Goal: Task Accomplishment & Management: Complete application form

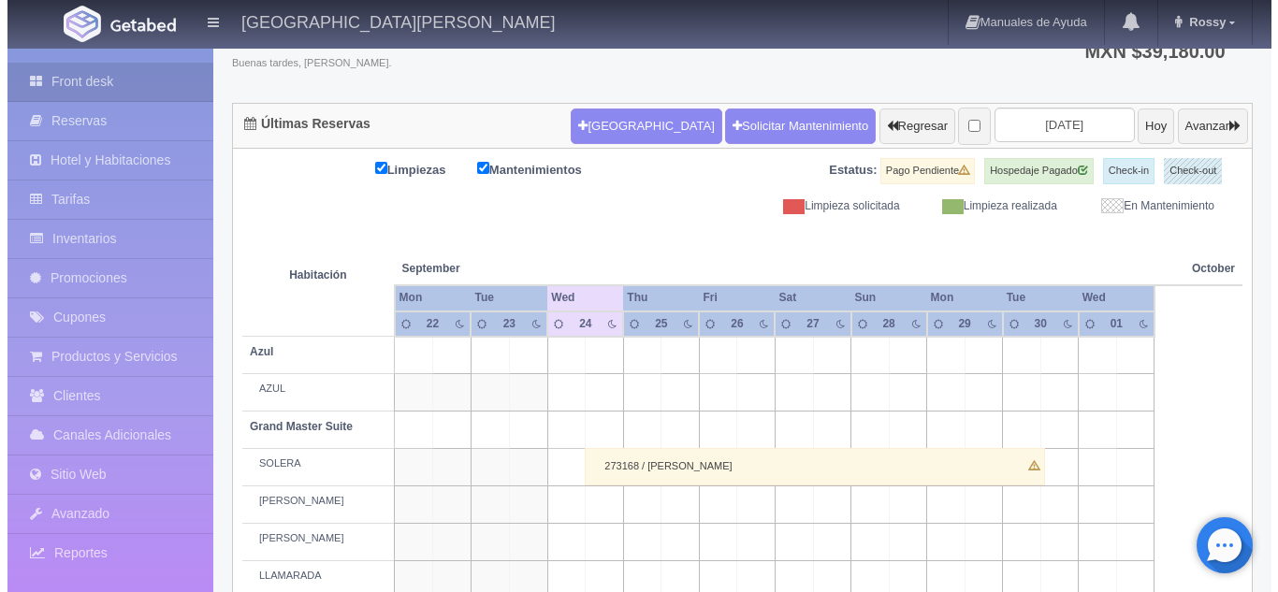
scroll to position [136, 0]
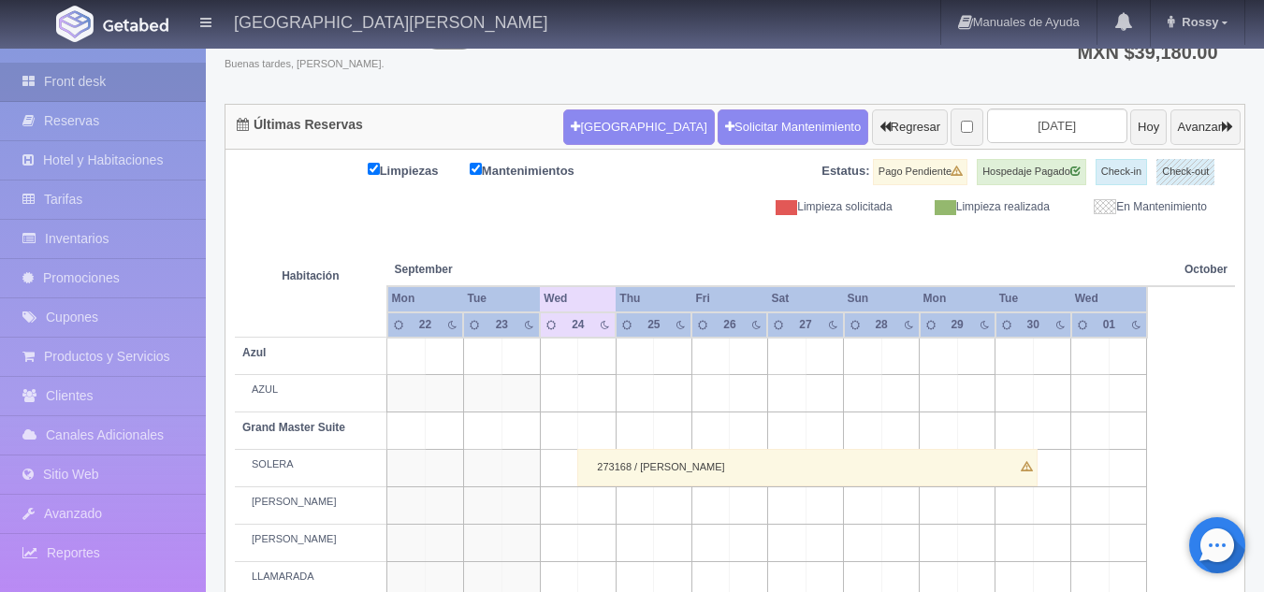
click at [835, 395] on td at bounding box center [825, 393] width 38 height 37
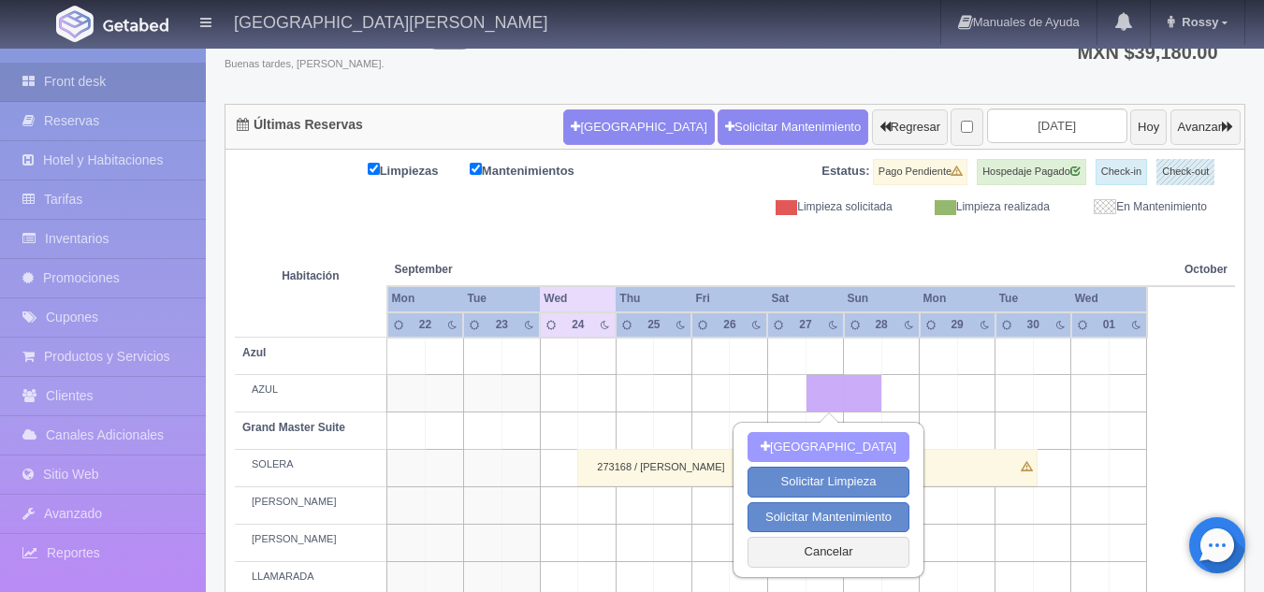
click at [803, 435] on button "[GEOGRAPHIC_DATA]" at bounding box center [829, 447] width 162 height 31
type input "27-09-2025"
type input "28-09-2025"
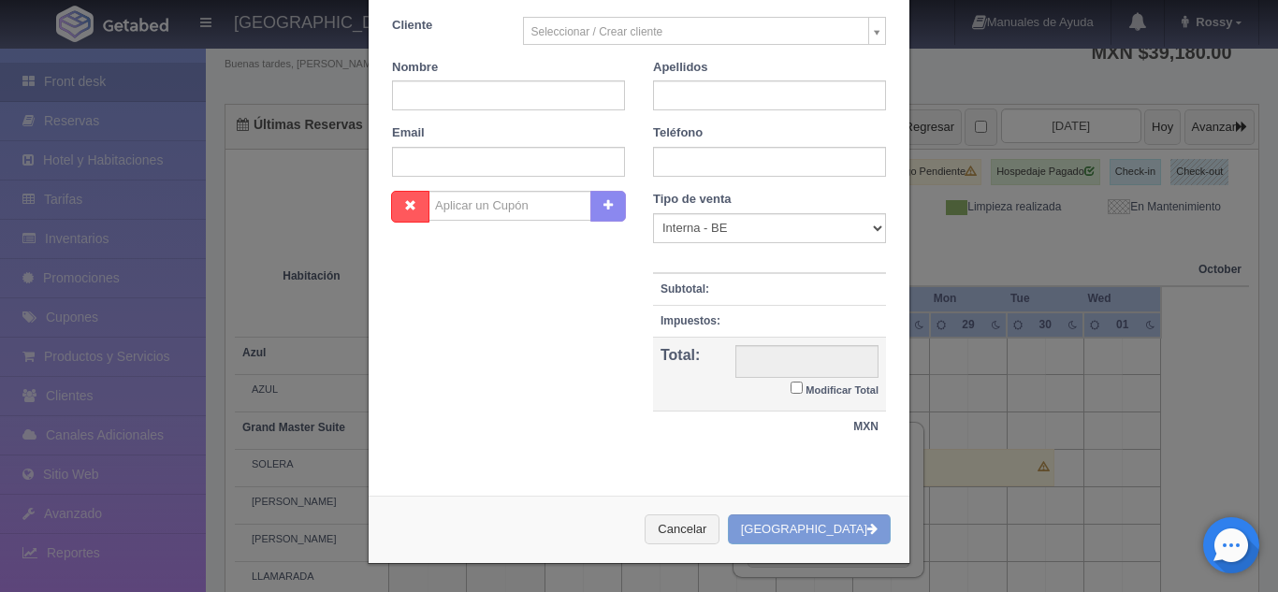
scroll to position [343, 0]
click at [710, 525] on button "Cancelar" at bounding box center [682, 530] width 75 height 31
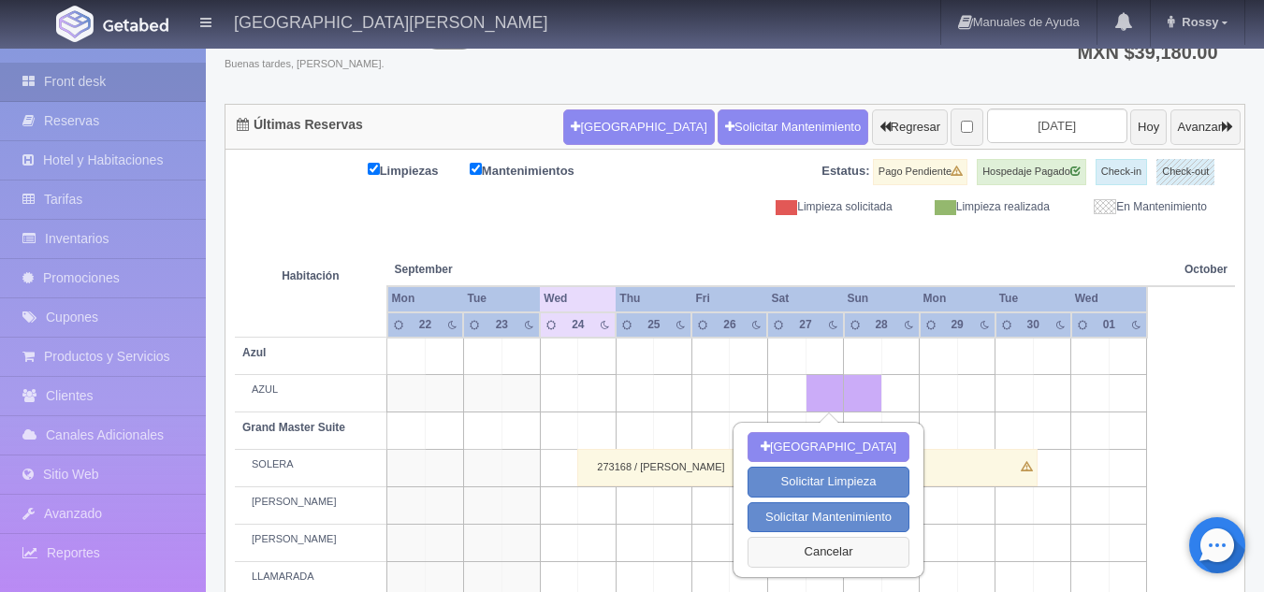
click at [791, 557] on button "Cancelar" at bounding box center [829, 552] width 162 height 31
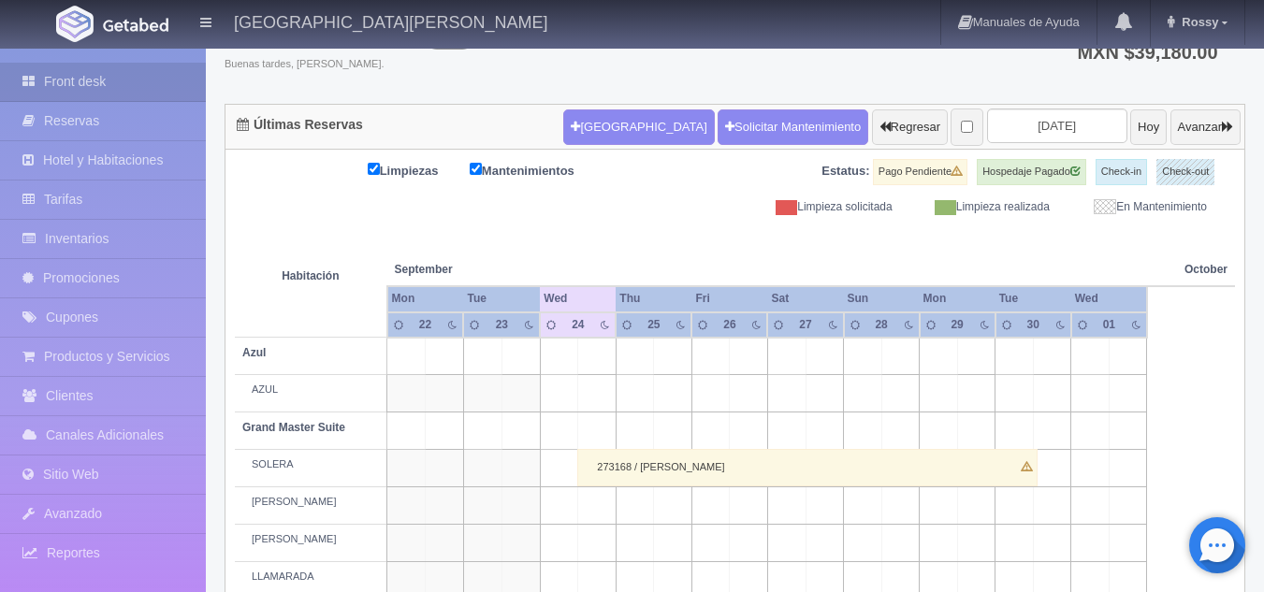
click at [826, 402] on td at bounding box center [825, 393] width 38 height 37
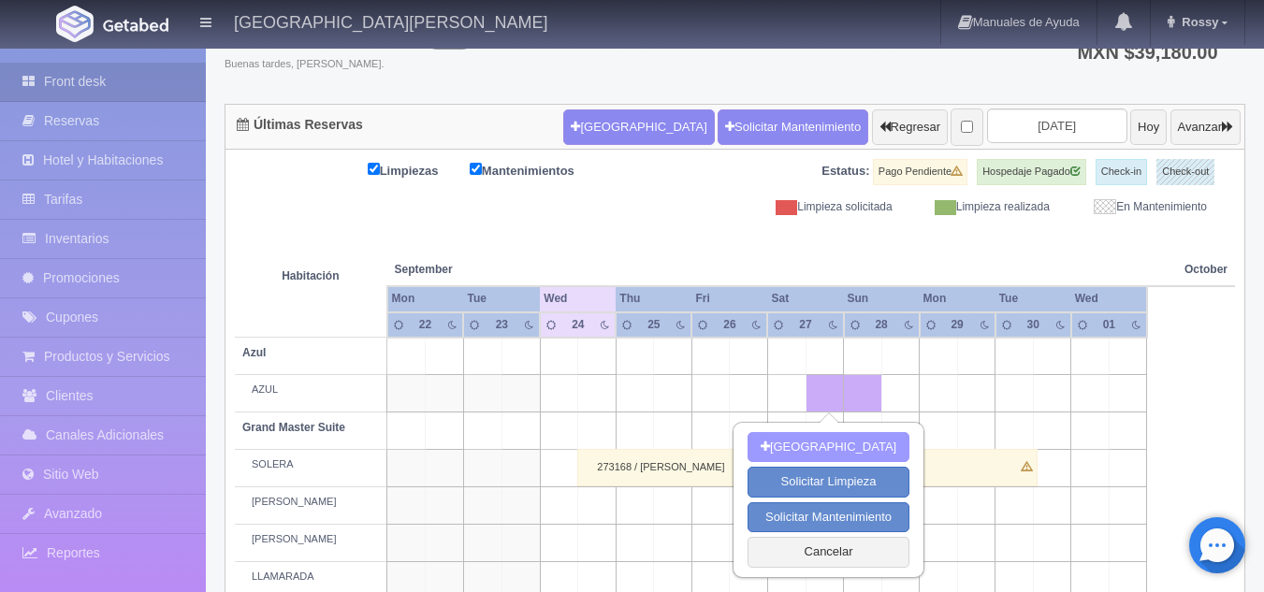
click at [798, 453] on button "[GEOGRAPHIC_DATA]" at bounding box center [829, 447] width 162 height 31
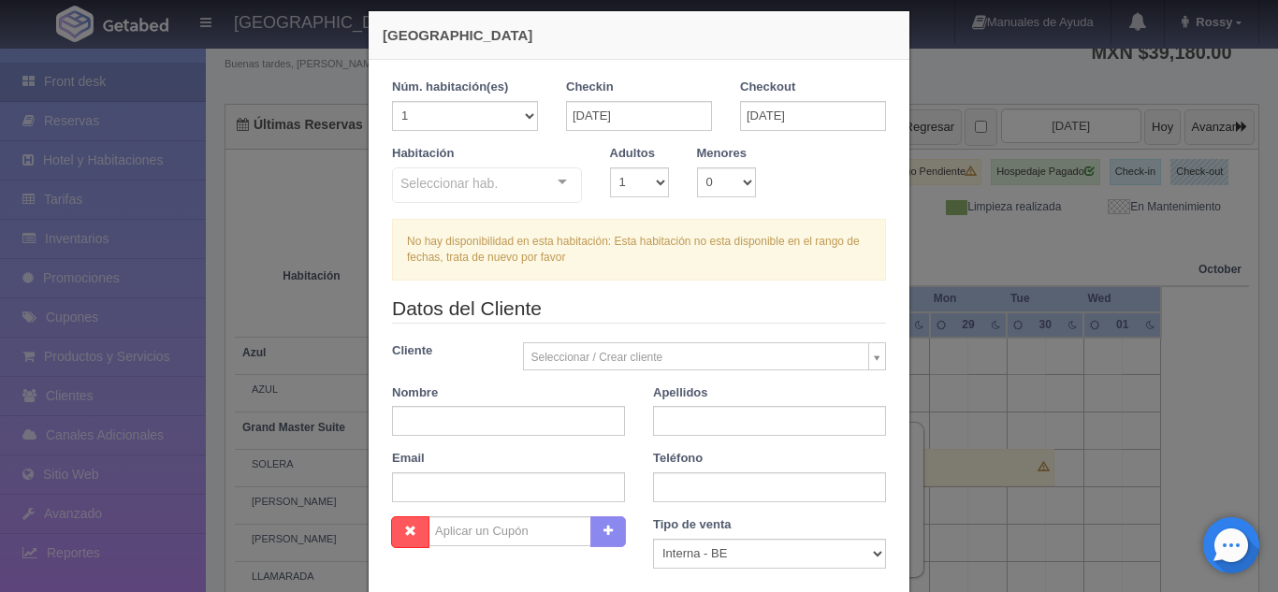
scroll to position [13, 0]
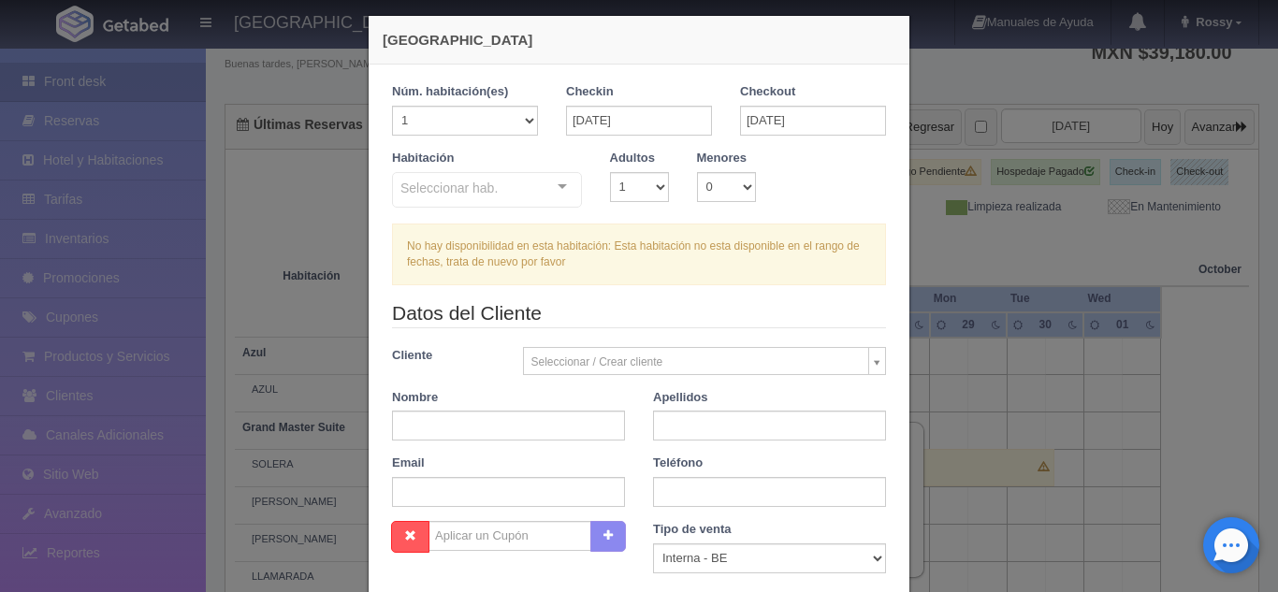
click at [542, 192] on div "Seleccionar hab. Suite con 2 camas matrimoniales-No apta para menores Suite con…" at bounding box center [487, 190] width 190 height 37
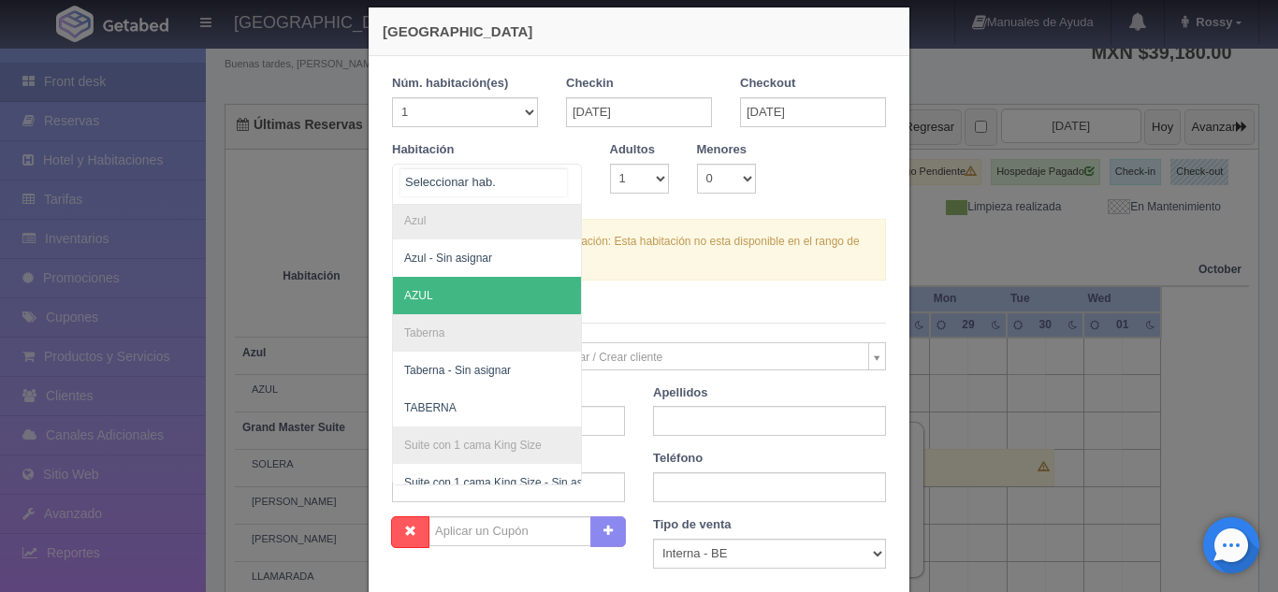
scroll to position [563, 0]
click at [505, 297] on span "AZUL" at bounding box center [578, 296] width 370 height 37
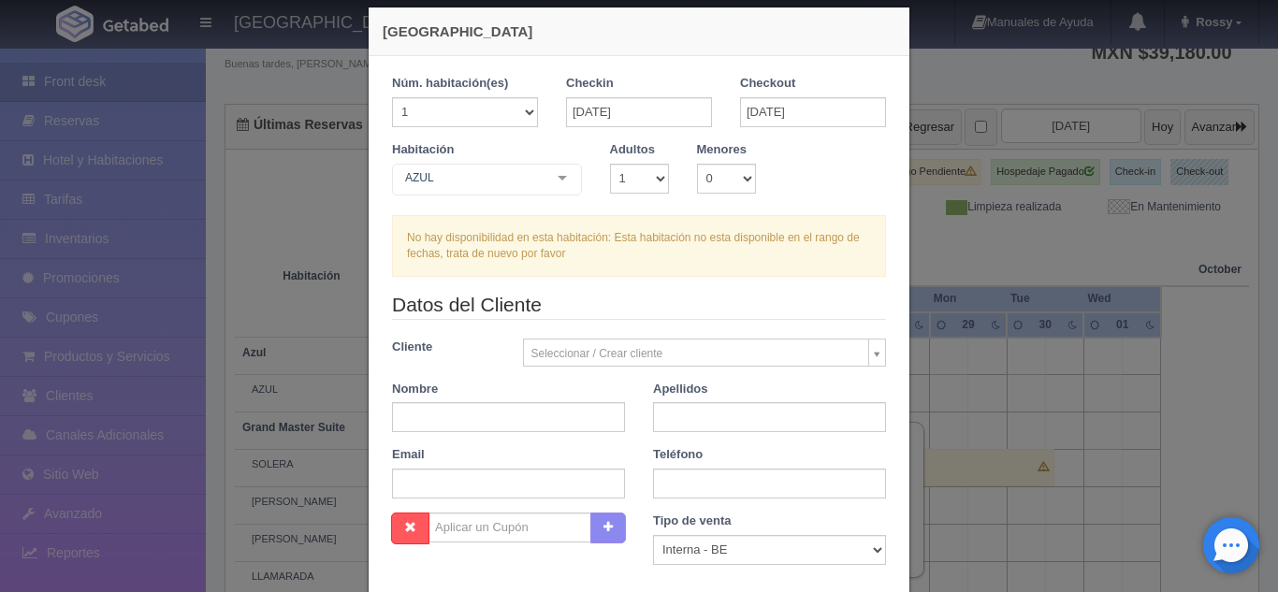
checkbox input "false"
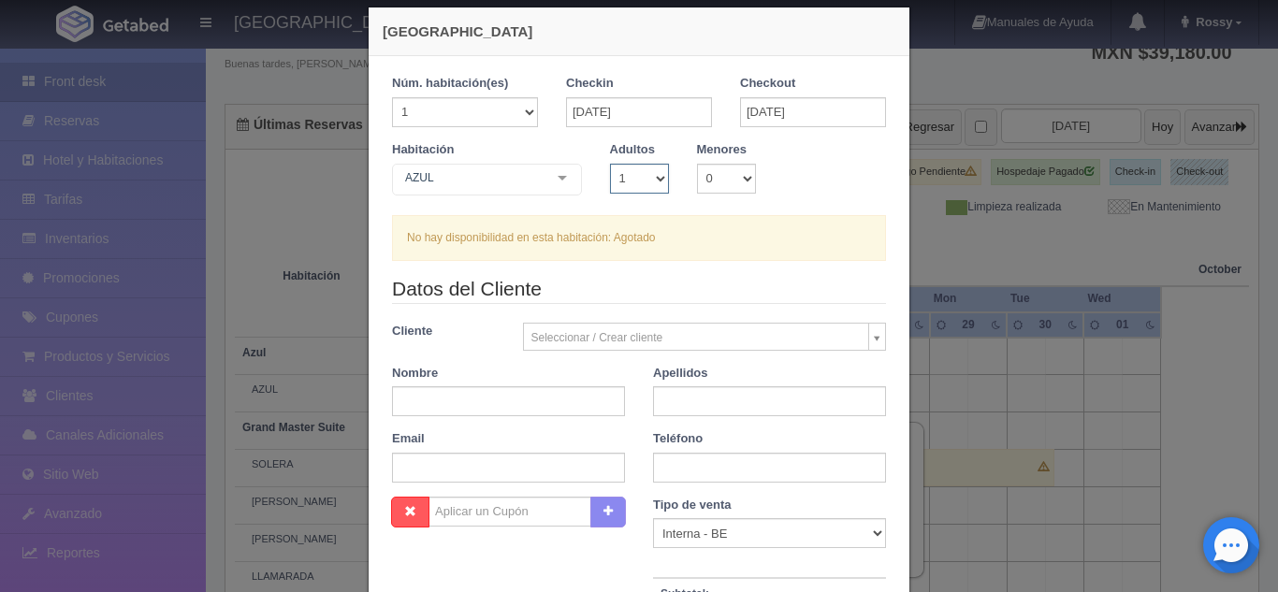
click at [649, 174] on select "1 2 3 4 5 6 7 8 9 10" at bounding box center [639, 179] width 59 height 30
select select "2"
click at [610, 164] on select "1 2 3 4 5 6 7 8 9 10" at bounding box center [639, 179] width 59 height 30
checkbox input "false"
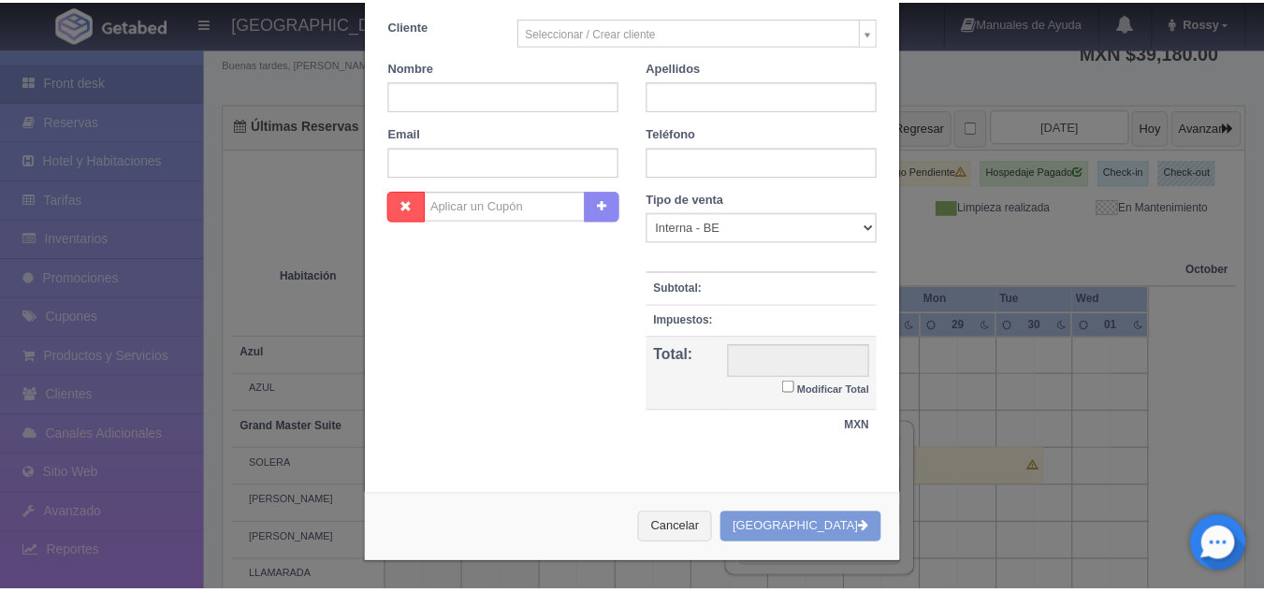
scroll to position [327, 0]
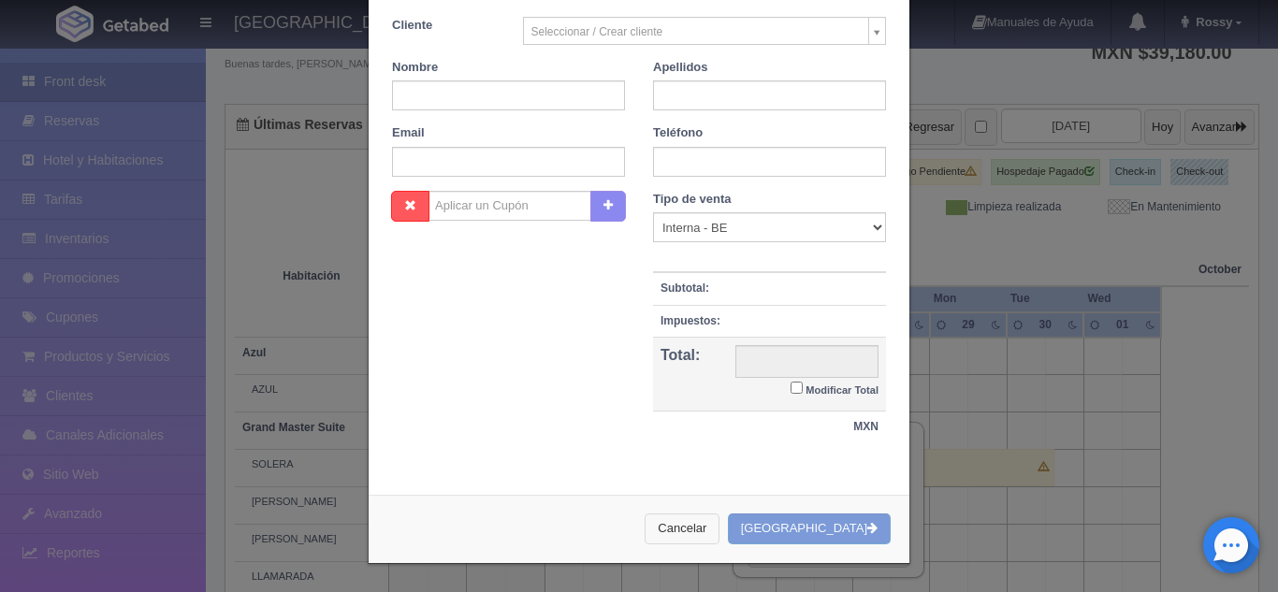
click at [713, 526] on button "Cancelar" at bounding box center [682, 529] width 75 height 31
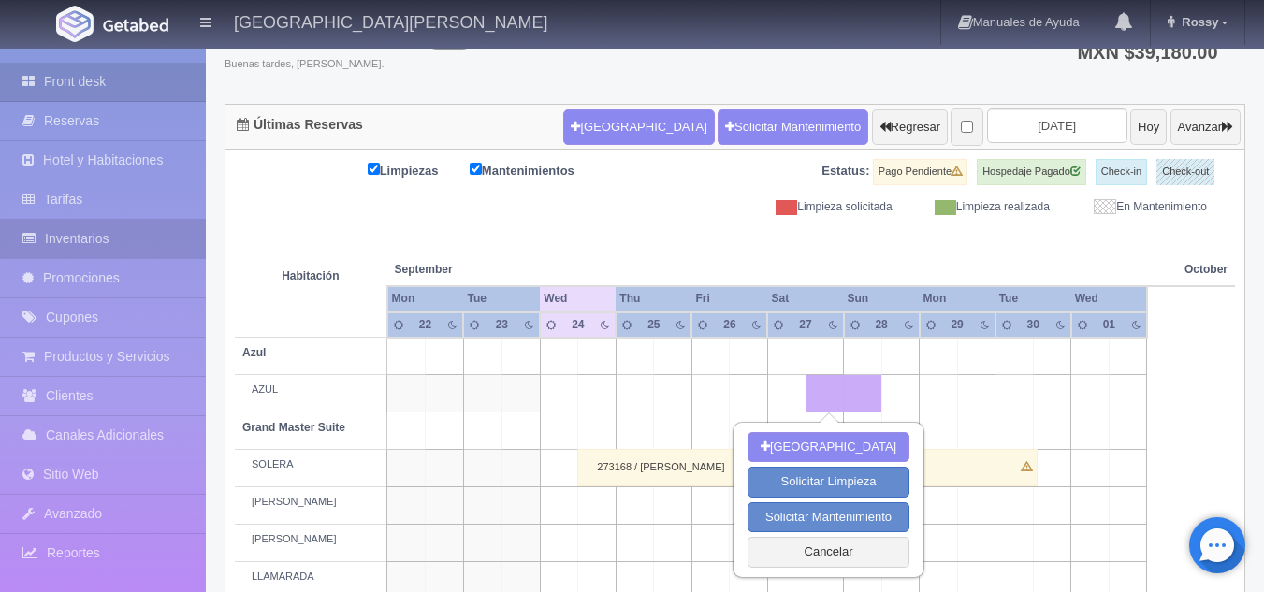
click at [74, 236] on link "Inventarios" at bounding box center [103, 239] width 206 height 38
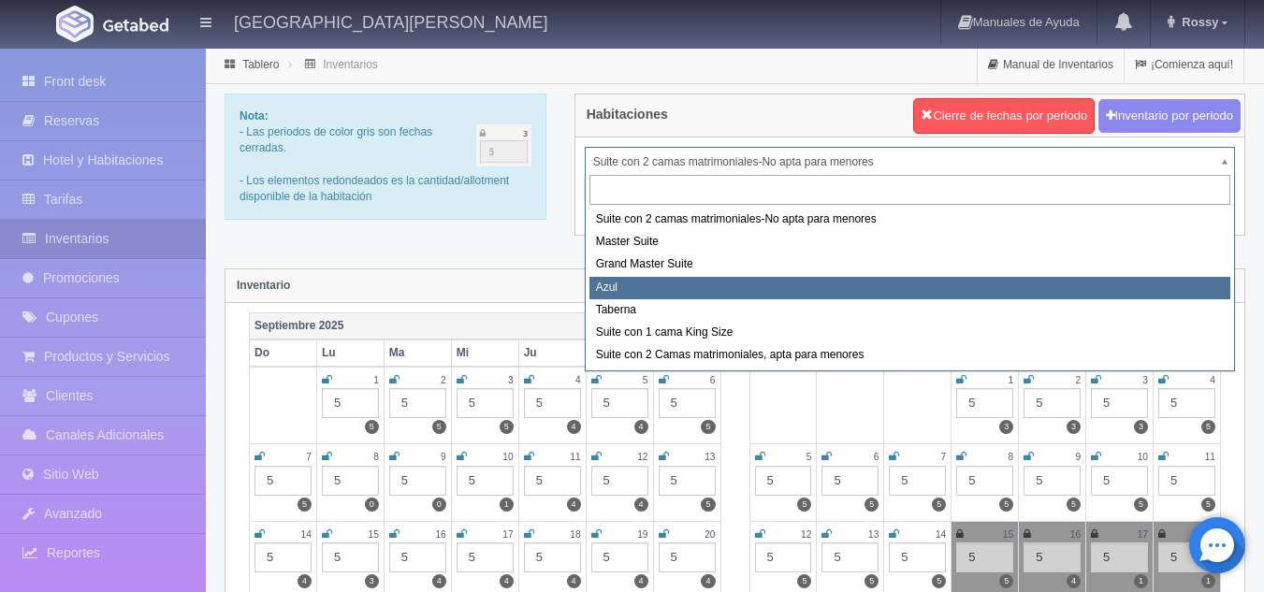
select select "1919"
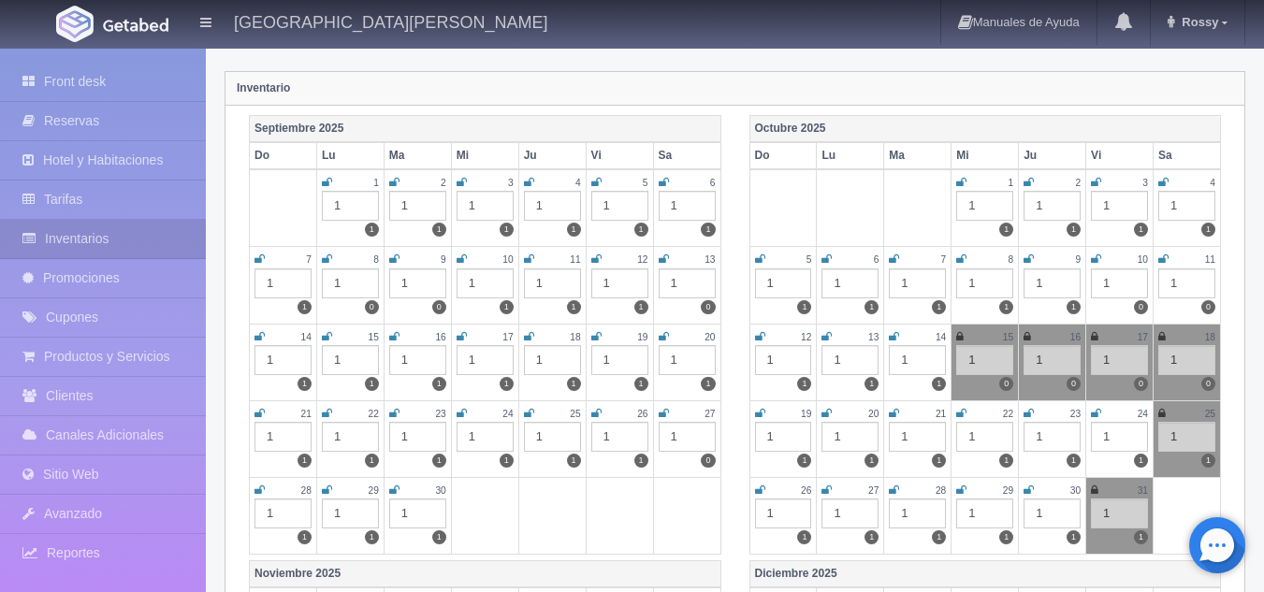
scroll to position [196, 0]
click at [811, 283] on div "1" at bounding box center [783, 284] width 57 height 30
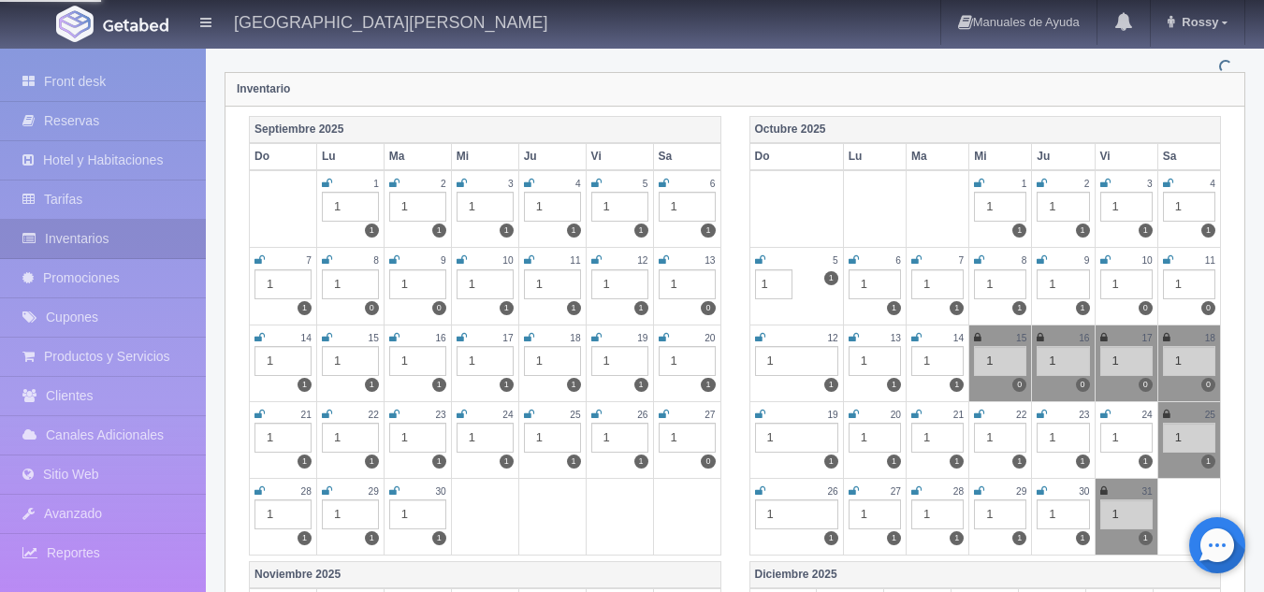
click at [672, 420] on div "27" at bounding box center [687, 415] width 57 height 16
click at [660, 417] on icon at bounding box center [664, 414] width 10 height 11
click at [660, 417] on icon at bounding box center [662, 414] width 7 height 11
click at [255, 491] on icon at bounding box center [259, 491] width 10 height 11
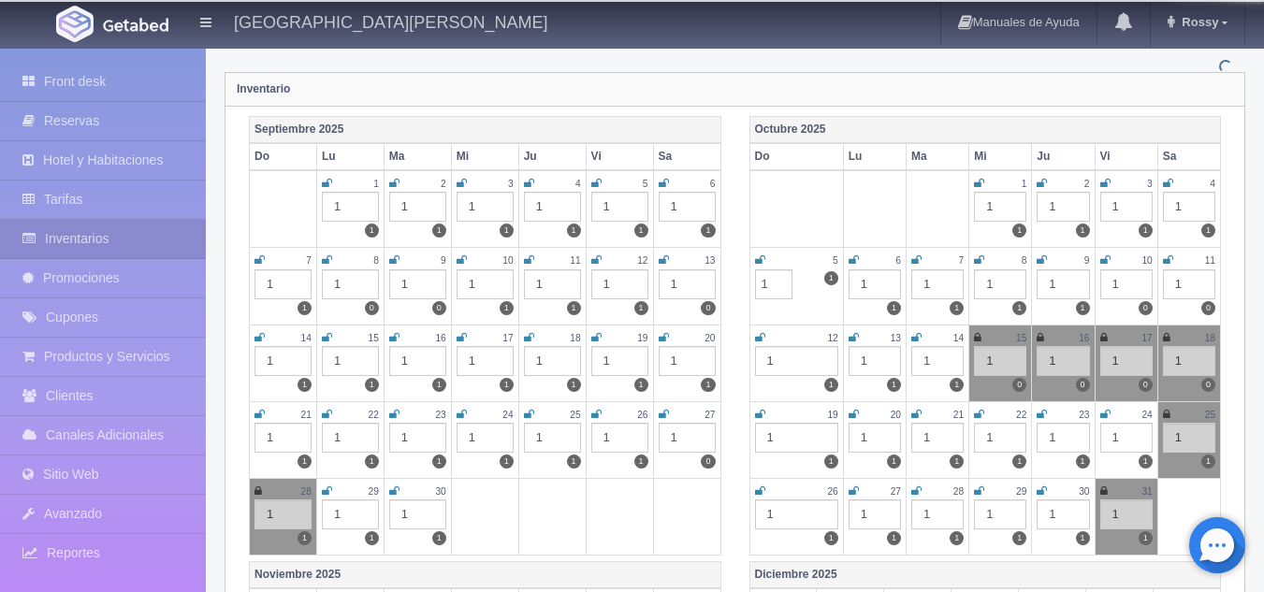
click at [255, 491] on icon at bounding box center [257, 491] width 7 height 11
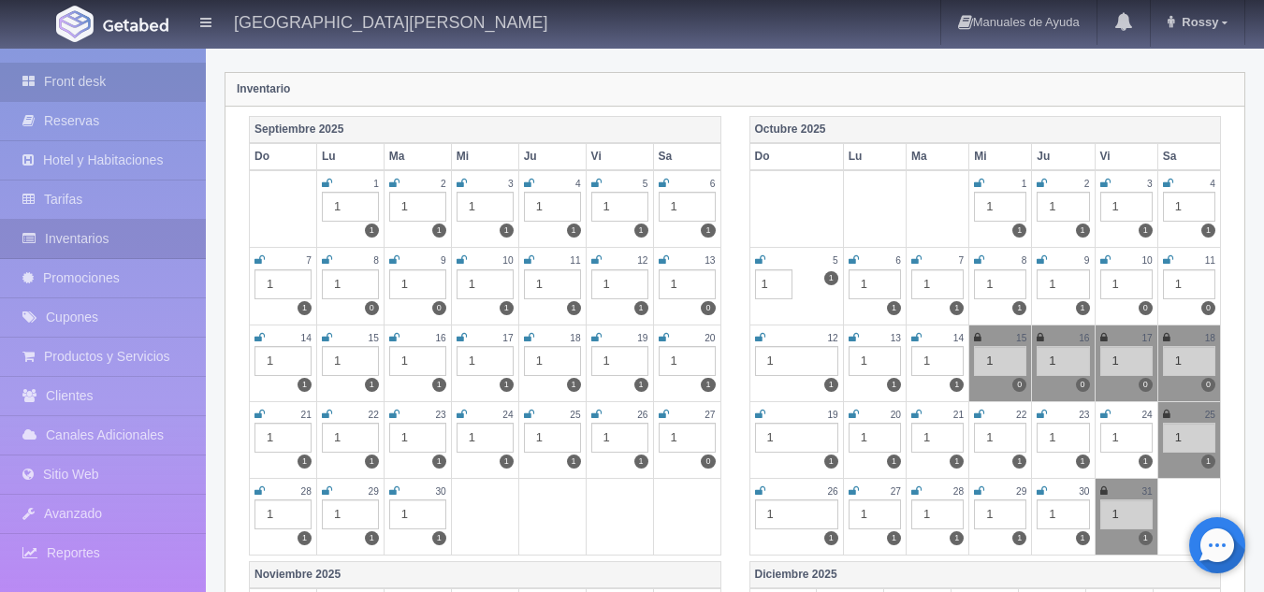
click at [77, 81] on link "Front desk" at bounding box center [103, 82] width 206 height 38
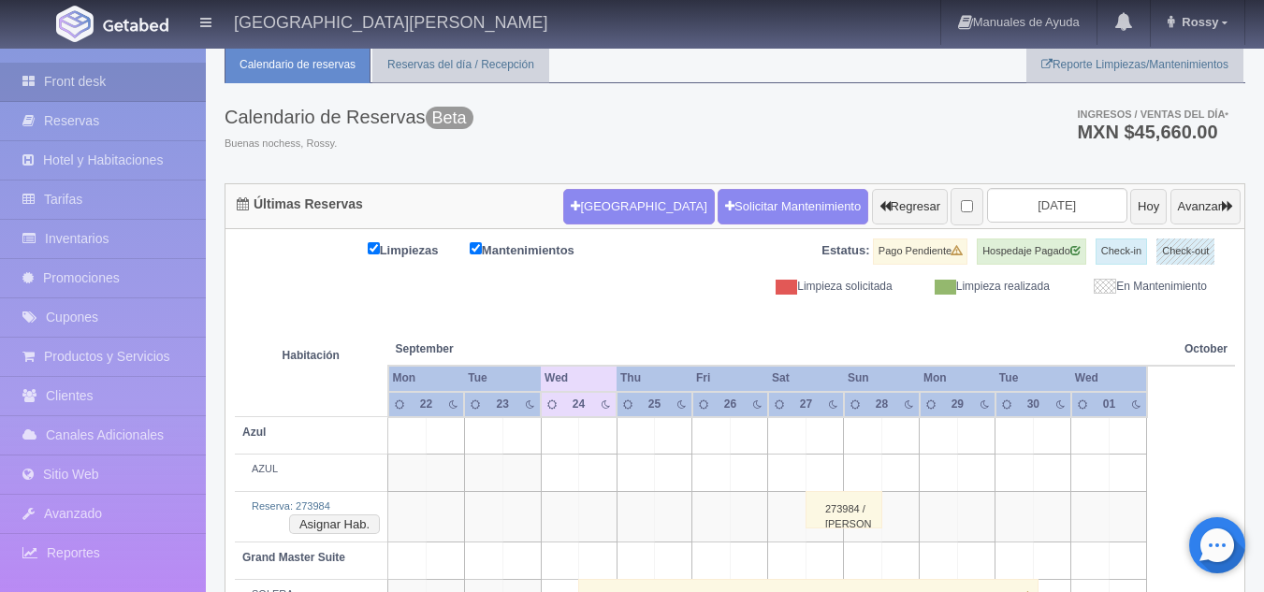
scroll to position [60, 0]
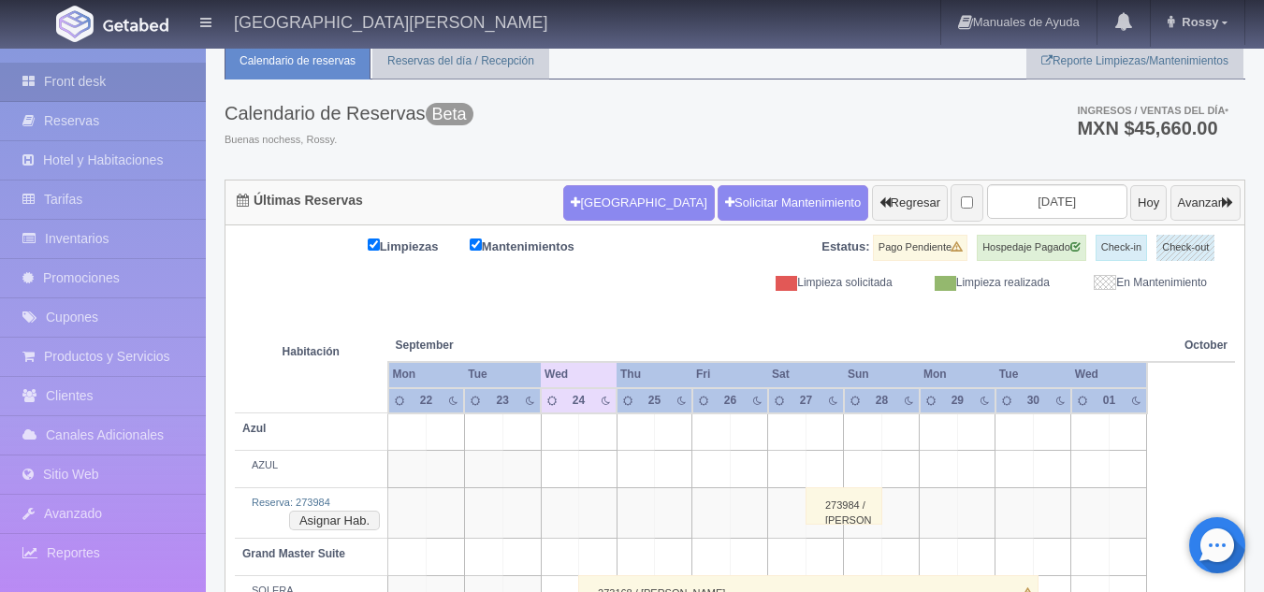
click at [848, 515] on div "273984 / Rogelio Villlanueva hernandez" at bounding box center [844, 505] width 77 height 37
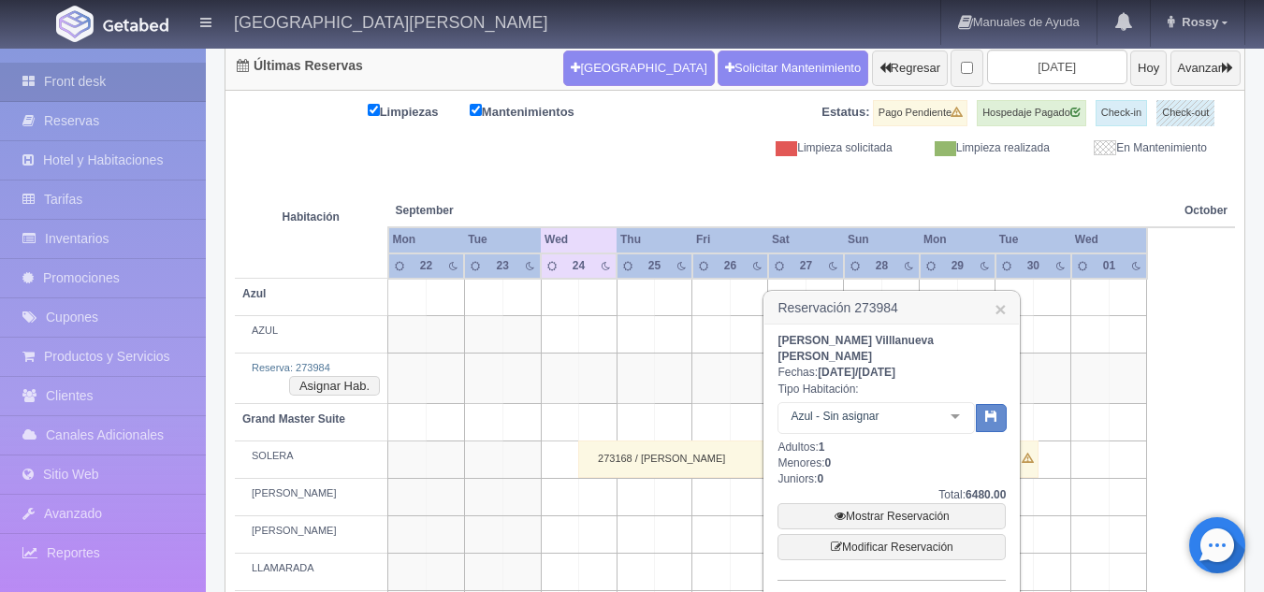
scroll to position [196, 0]
click at [997, 314] on link "×" at bounding box center [1000, 308] width 11 height 20
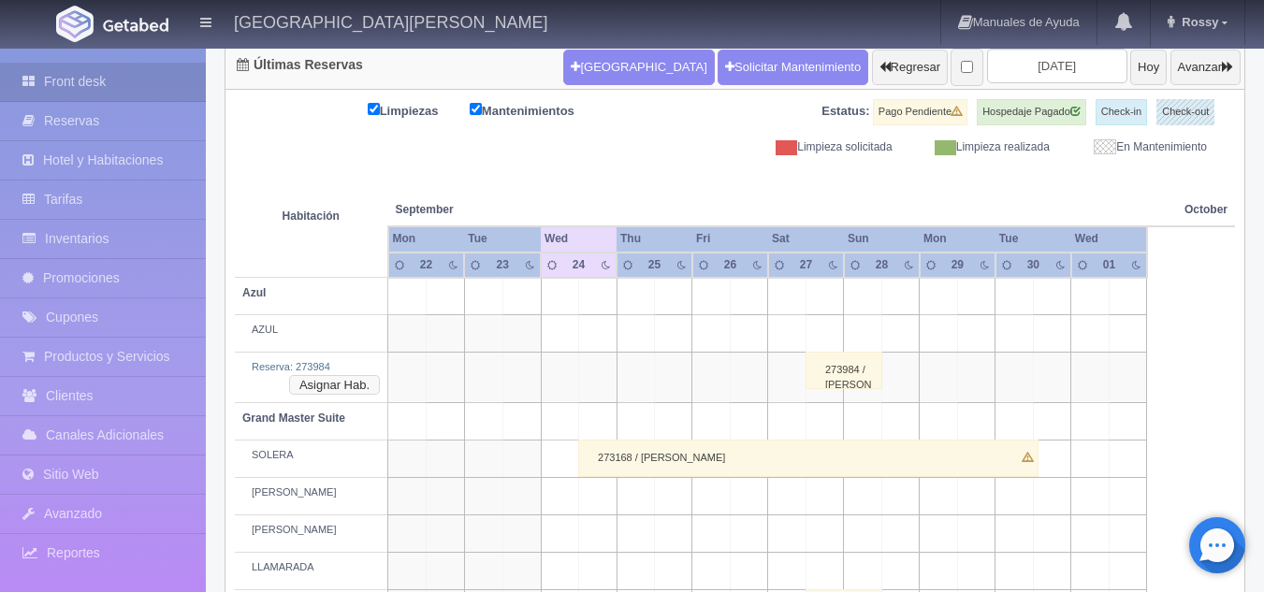
click at [319, 386] on button "Asignar Hab." at bounding box center [334, 385] width 91 height 21
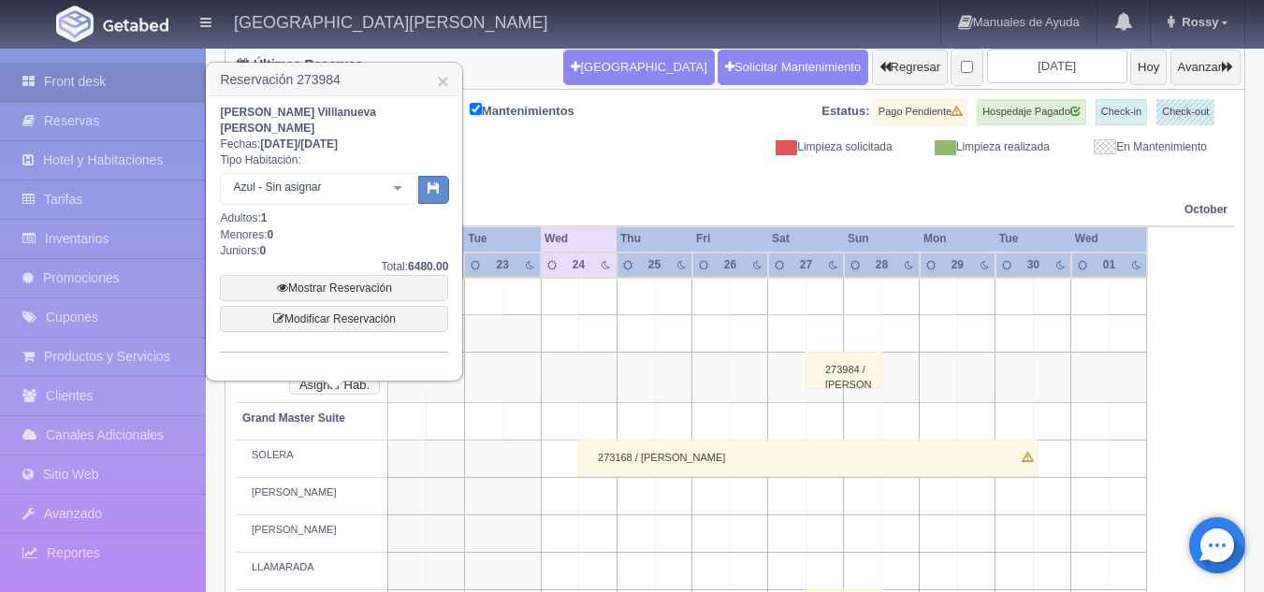
click at [354, 385] on button "Asignar Hab." at bounding box center [334, 385] width 91 height 21
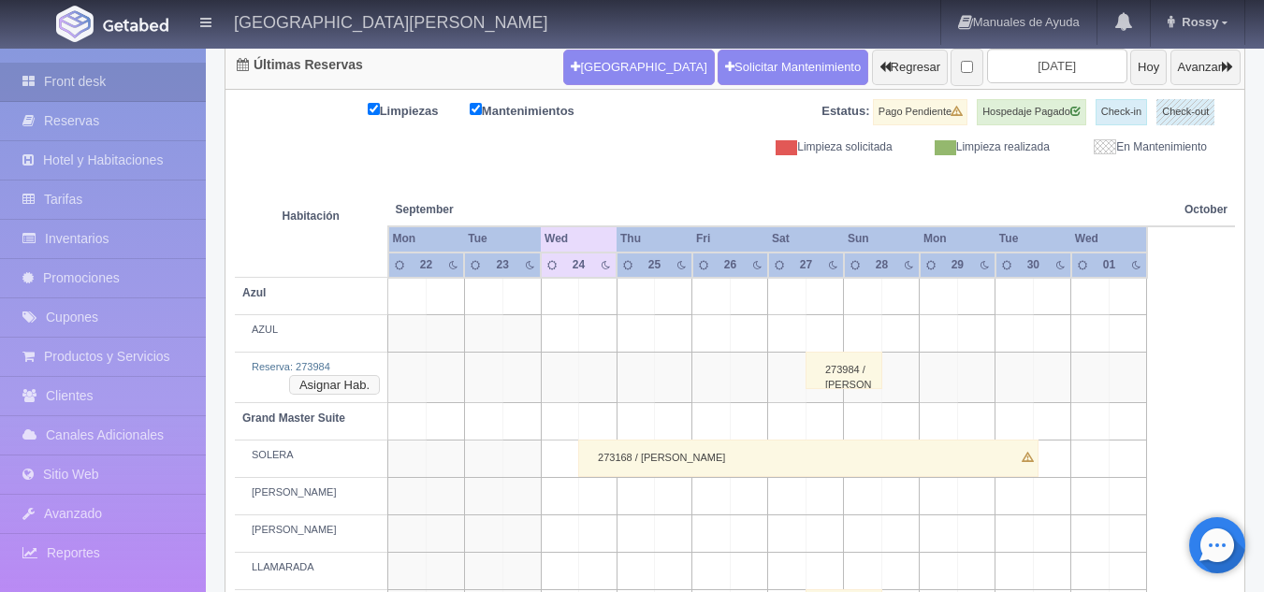
click at [354, 385] on button "Asignar Hab." at bounding box center [334, 385] width 91 height 21
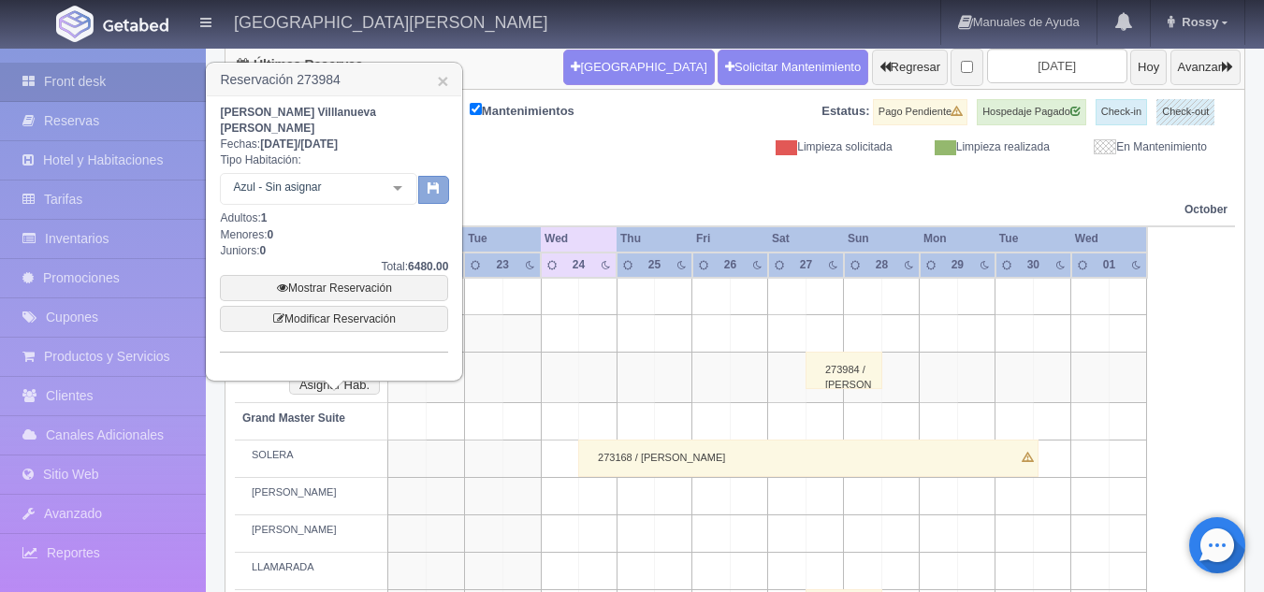
click at [426, 176] on button "button" at bounding box center [433, 190] width 31 height 28
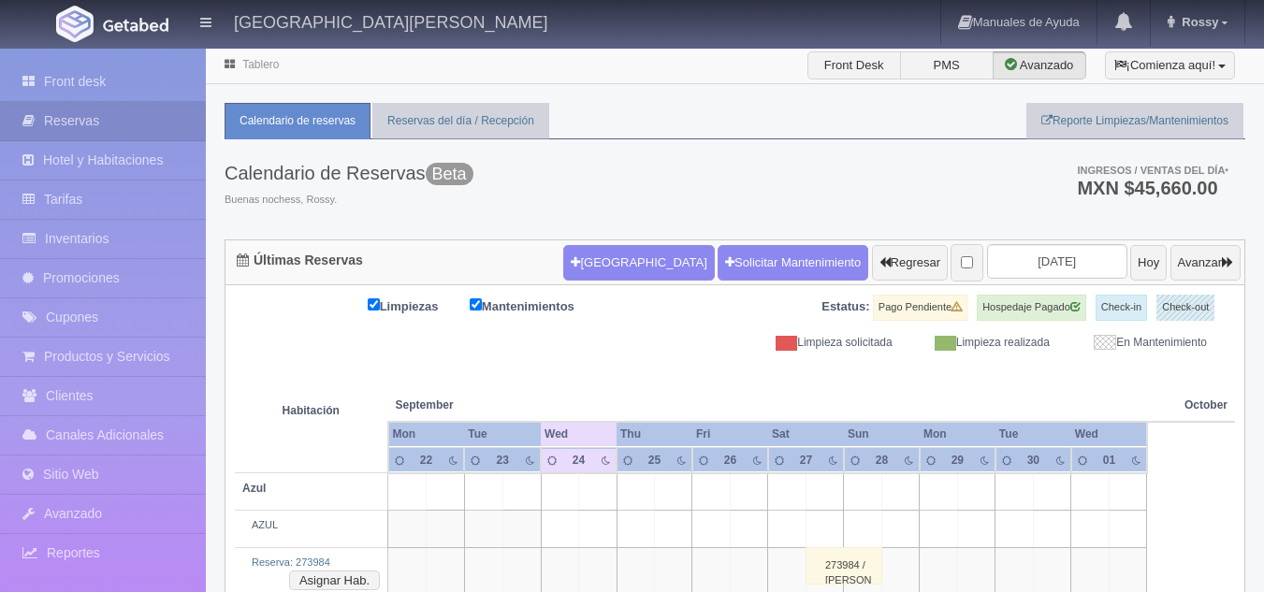
scroll to position [139, 0]
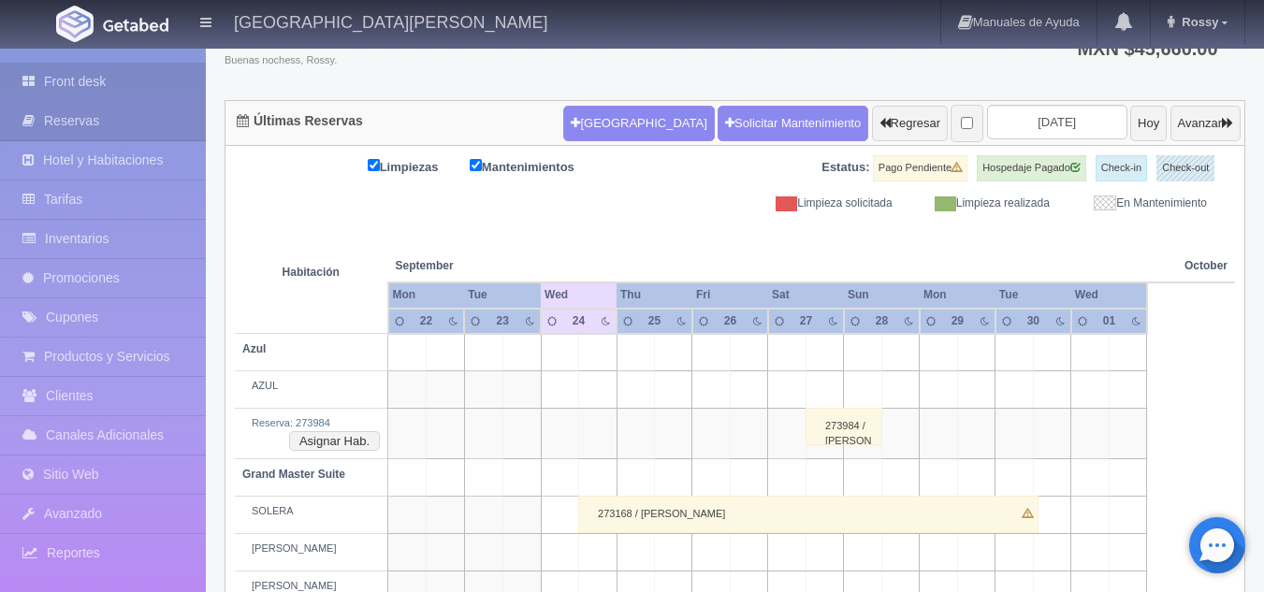
click at [126, 88] on link "Front desk" at bounding box center [103, 82] width 206 height 38
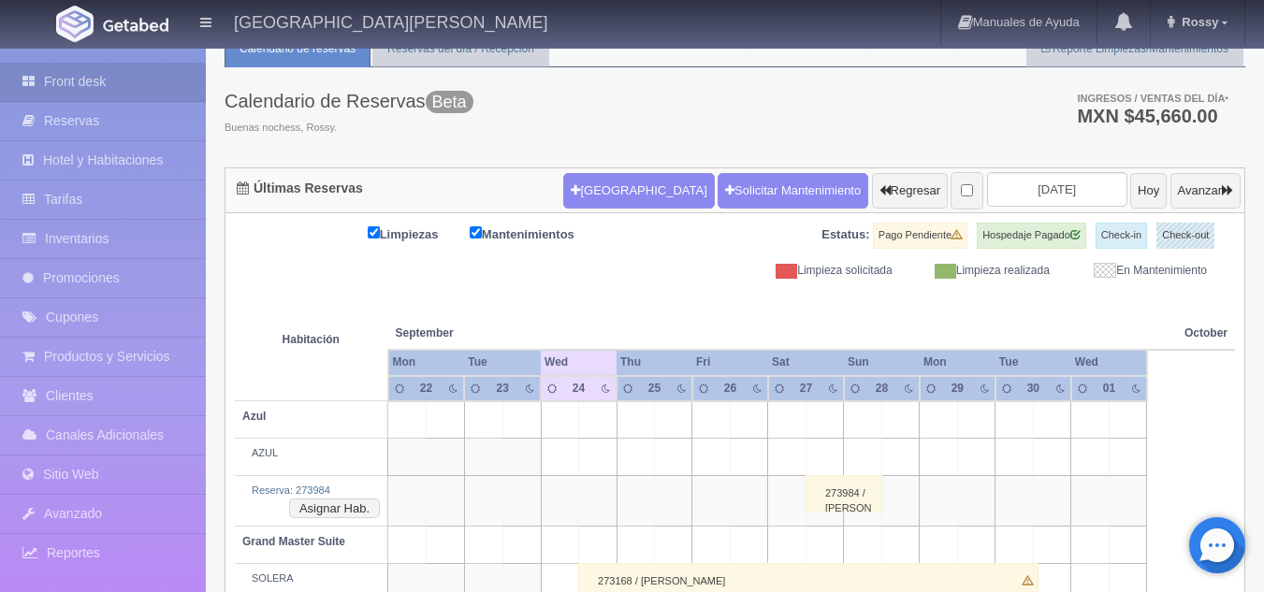
scroll to position [73, 0]
click at [358, 504] on button "Asignar Hab." at bounding box center [334, 508] width 91 height 21
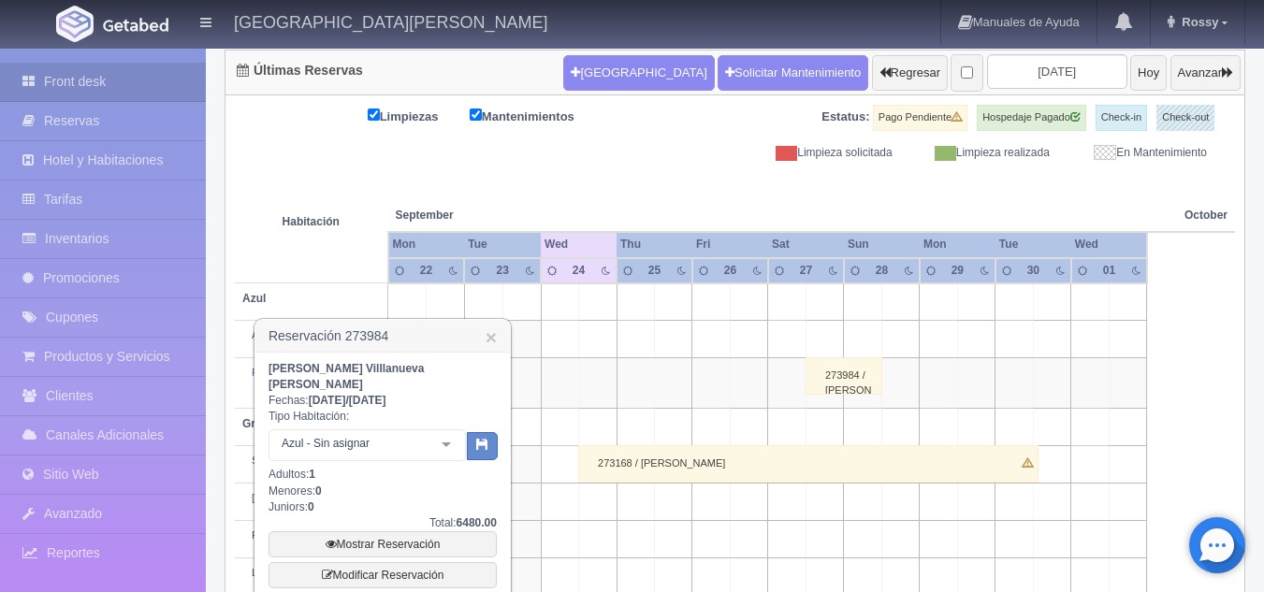
scroll to position [193, 0]
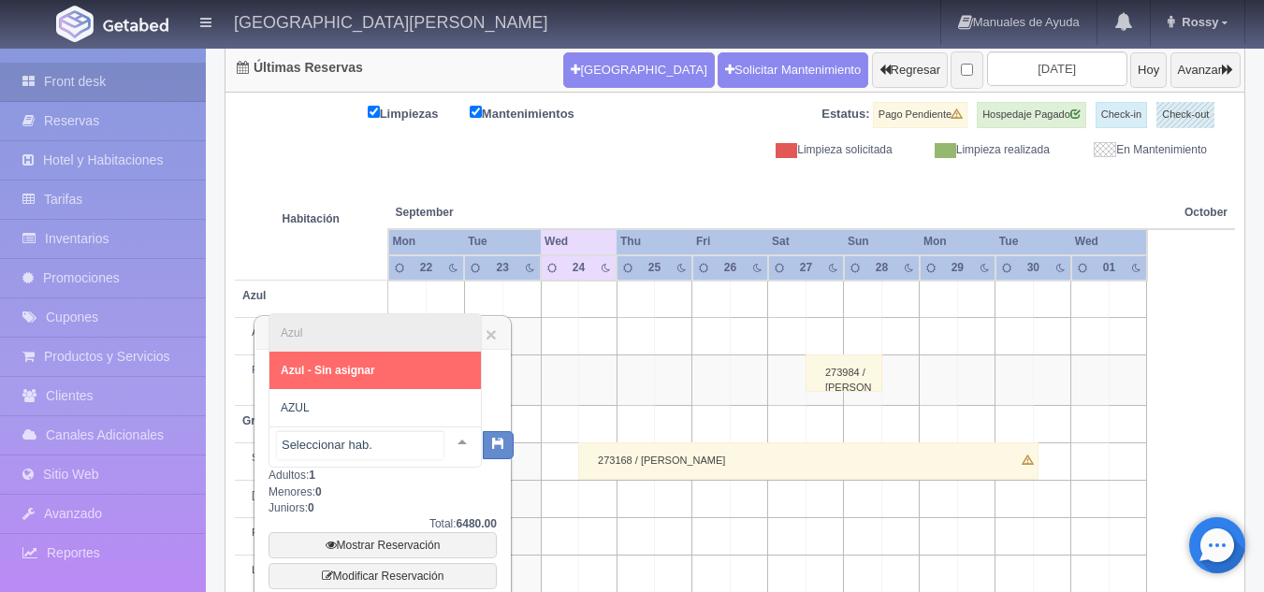
click at [450, 428] on div at bounding box center [461, 442] width 37 height 28
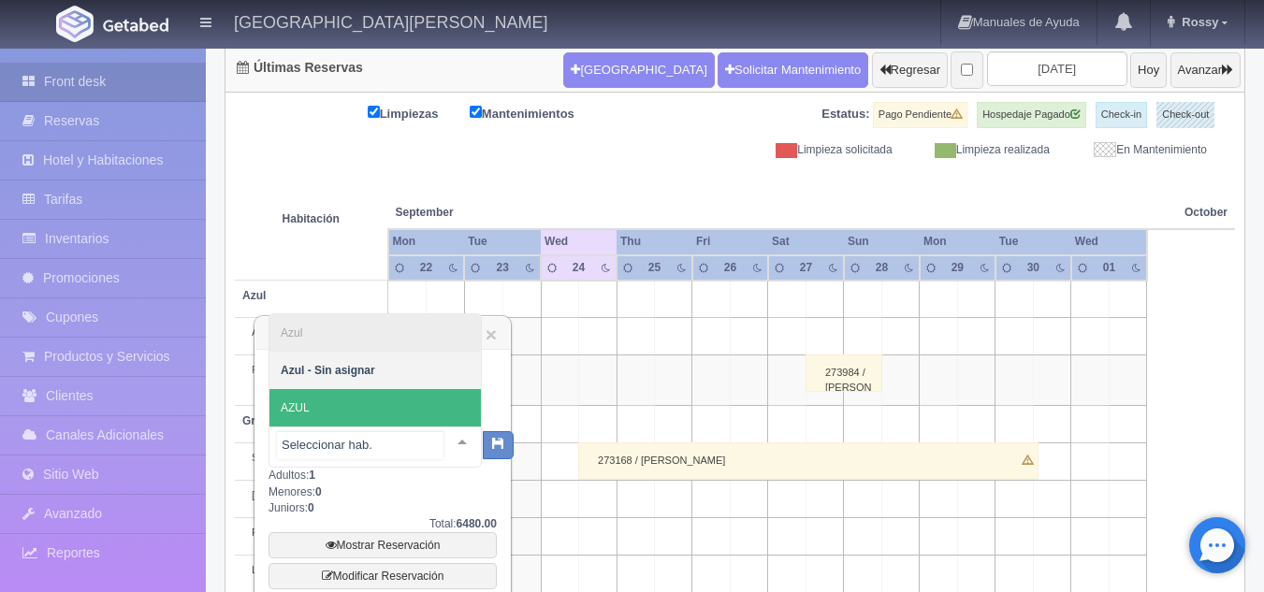
click at [391, 389] on span "AZUL" at bounding box center [374, 407] width 211 height 37
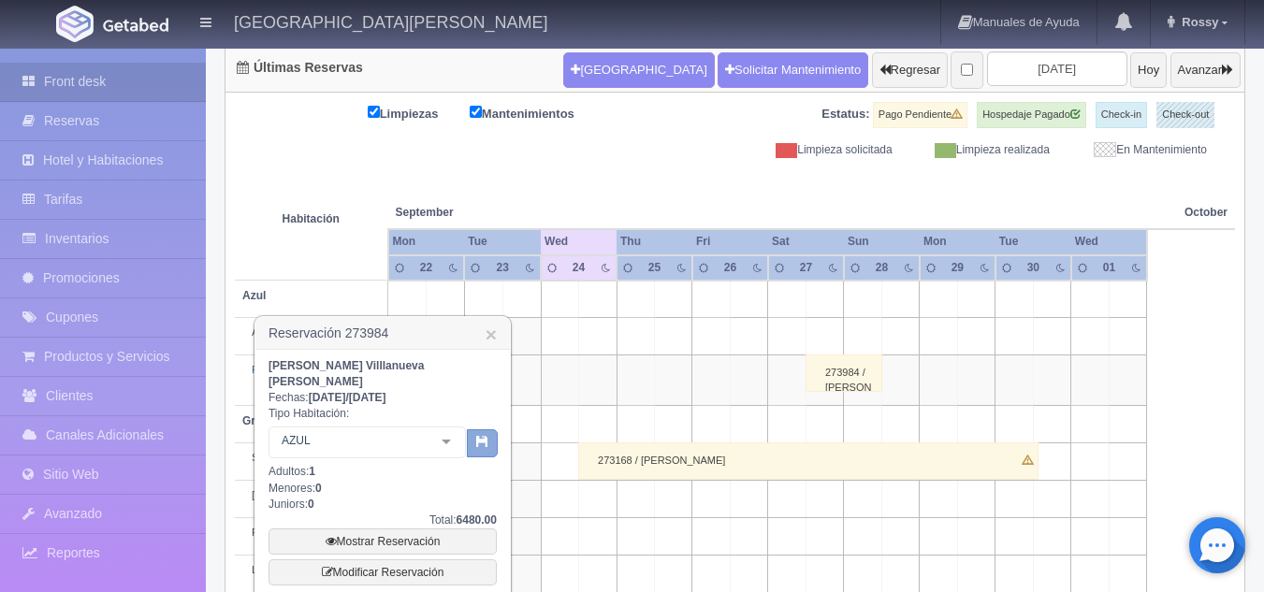
click at [493, 432] on button "button" at bounding box center [482, 443] width 31 height 28
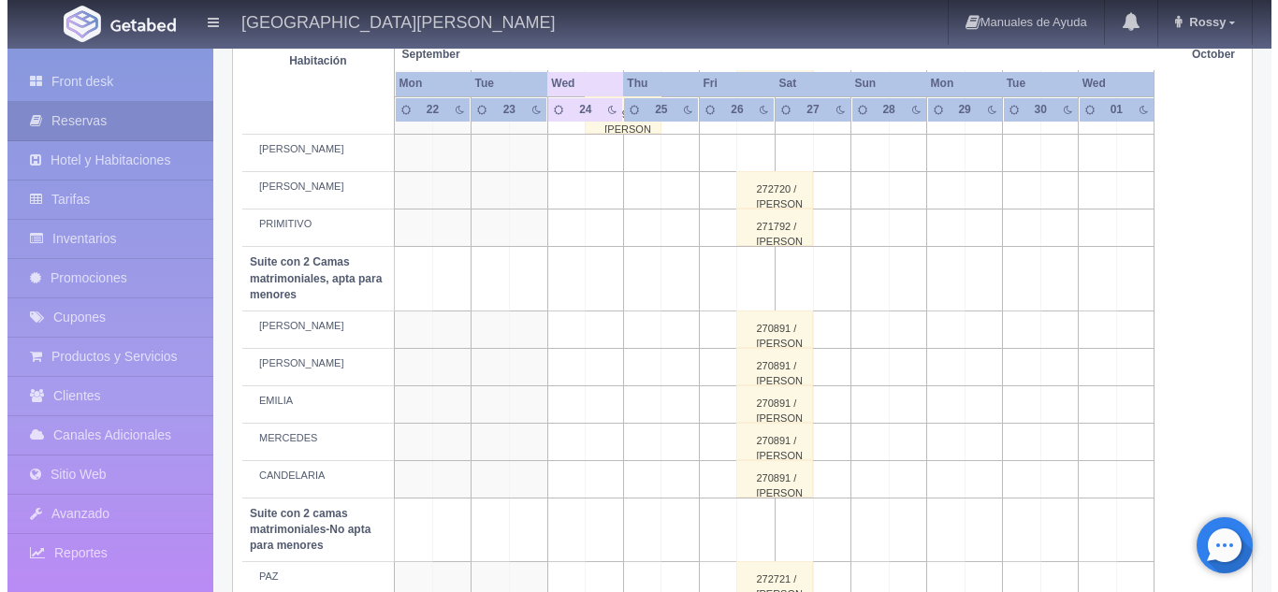
scroll to position [1173, 0]
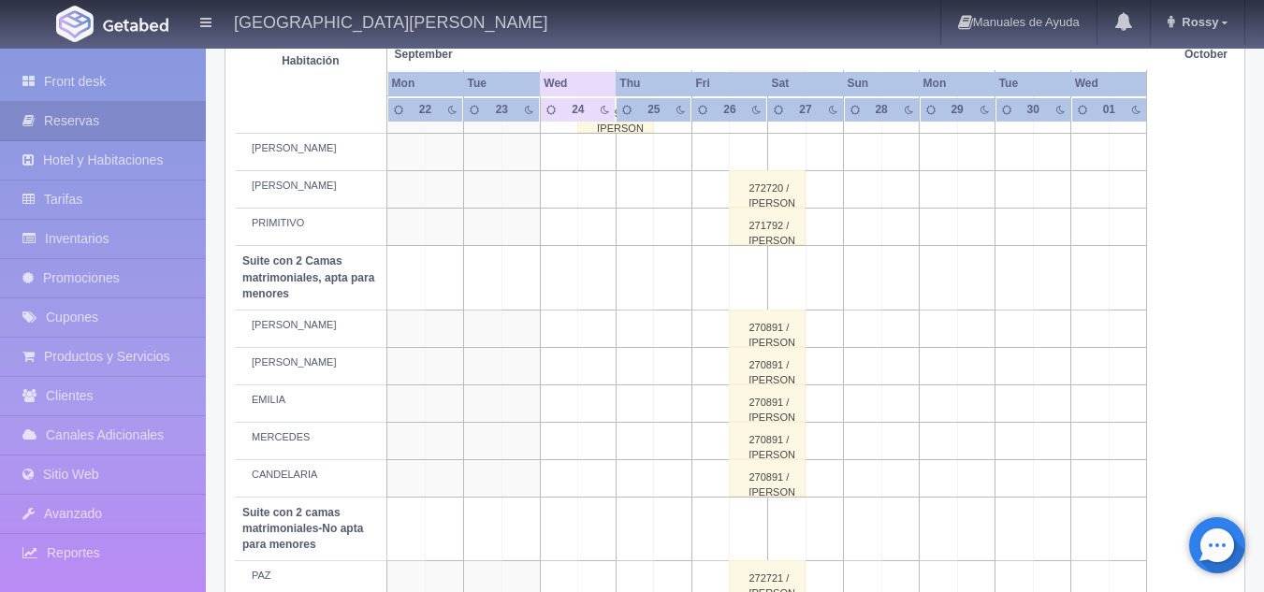
click at [826, 400] on td at bounding box center [825, 403] width 38 height 37
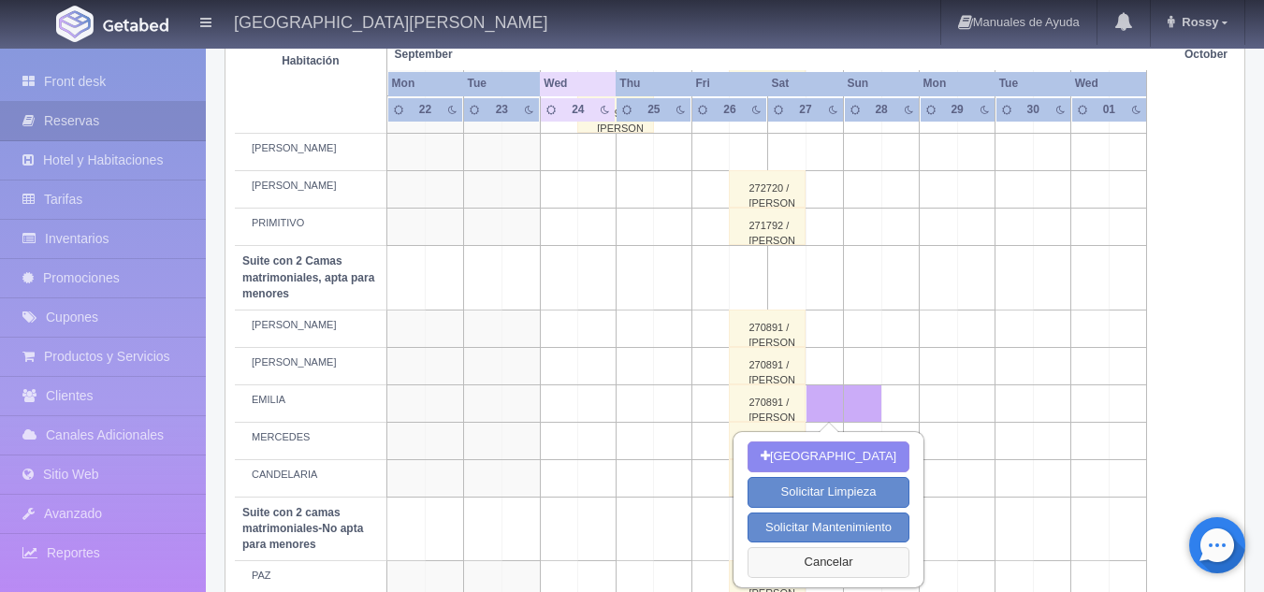
click at [760, 566] on button "Cancelar" at bounding box center [829, 562] width 162 height 31
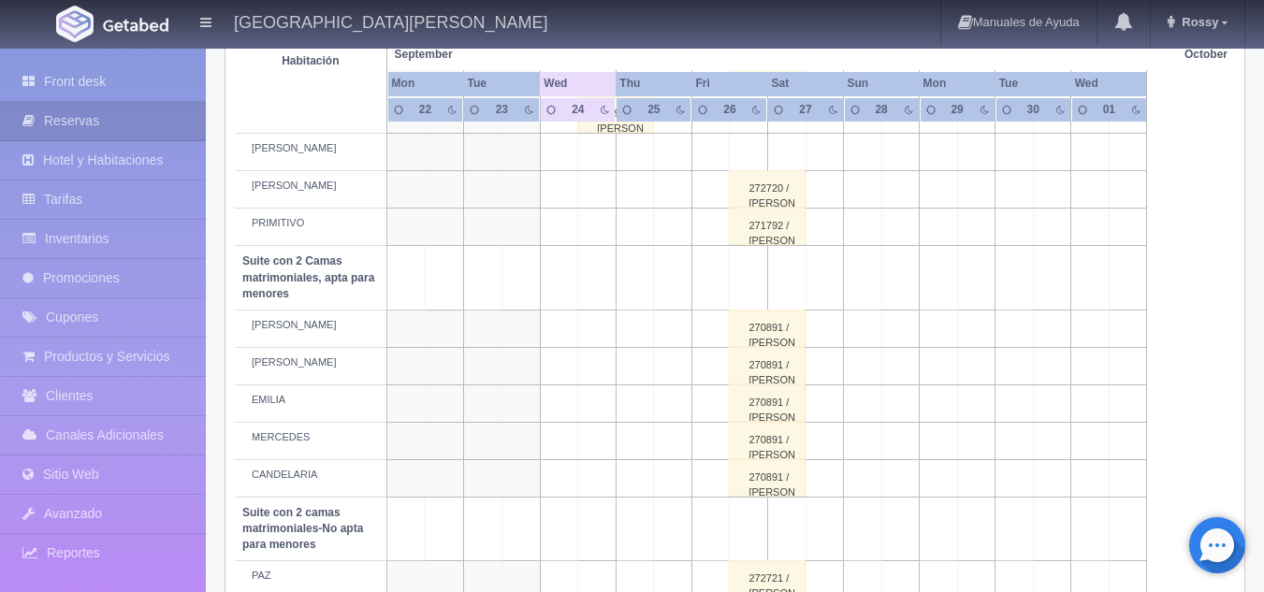
click at [826, 323] on td at bounding box center [825, 328] width 38 height 37
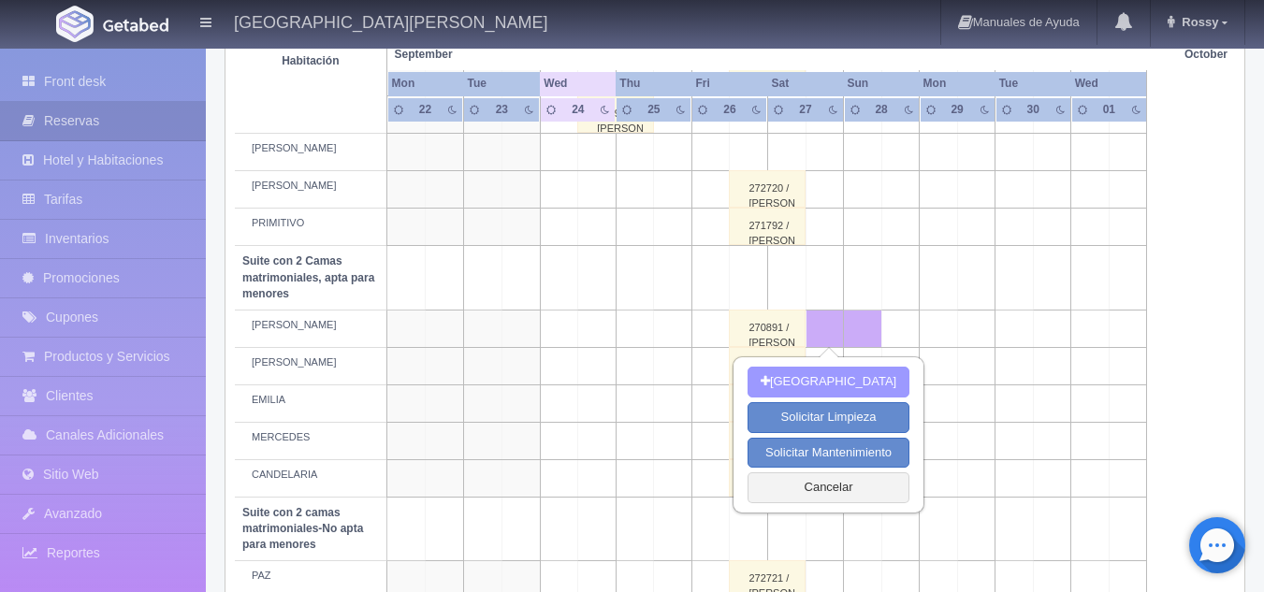
click at [811, 376] on button "[GEOGRAPHIC_DATA]" at bounding box center [829, 382] width 162 height 31
type input "27-09-2025"
type input "28-09-2025"
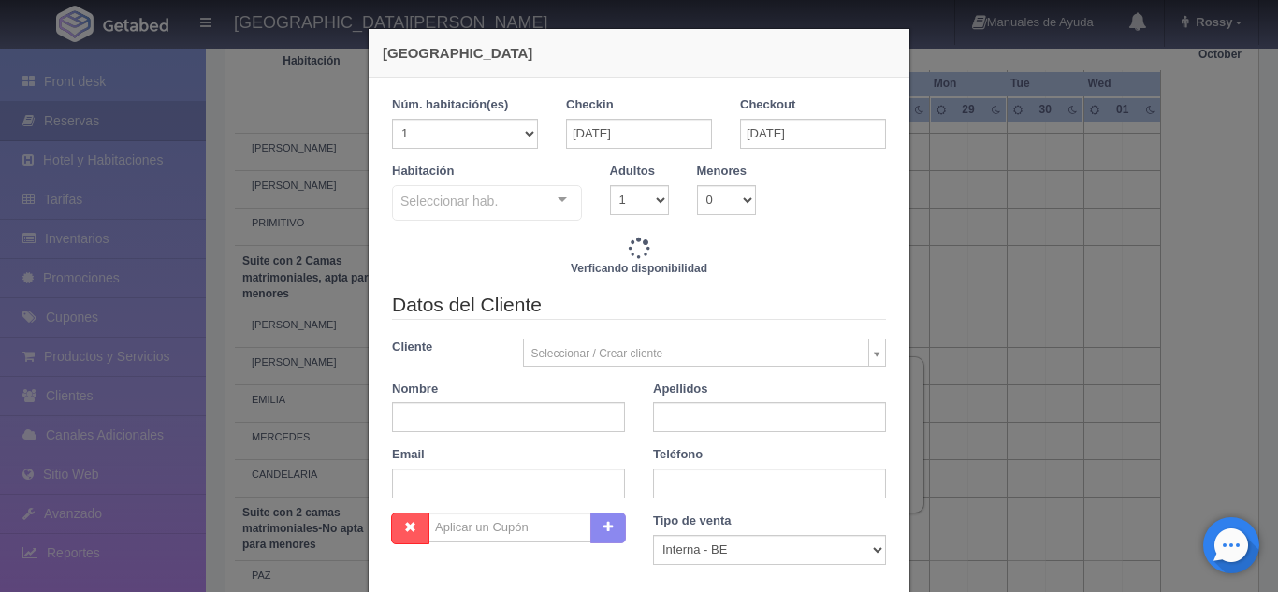
checkbox input "false"
type input "3808.00"
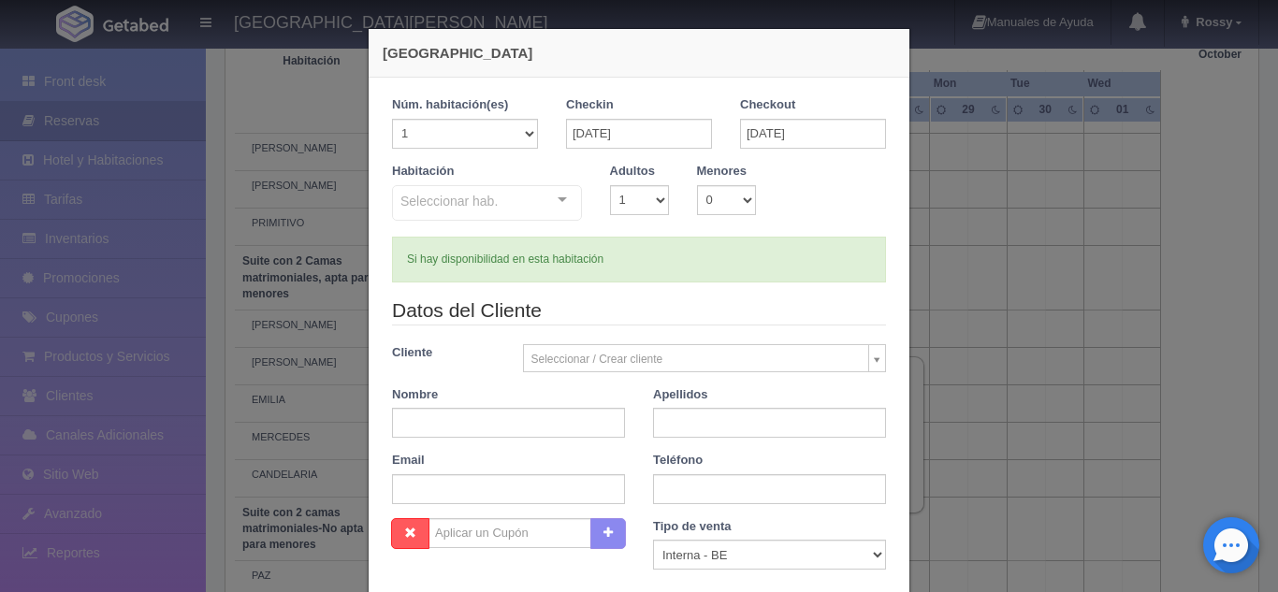
checkbox input "false"
click at [659, 196] on select "1 2 3 4 5 6 7 8 9 10" at bounding box center [639, 200] width 59 height 30
select select "2"
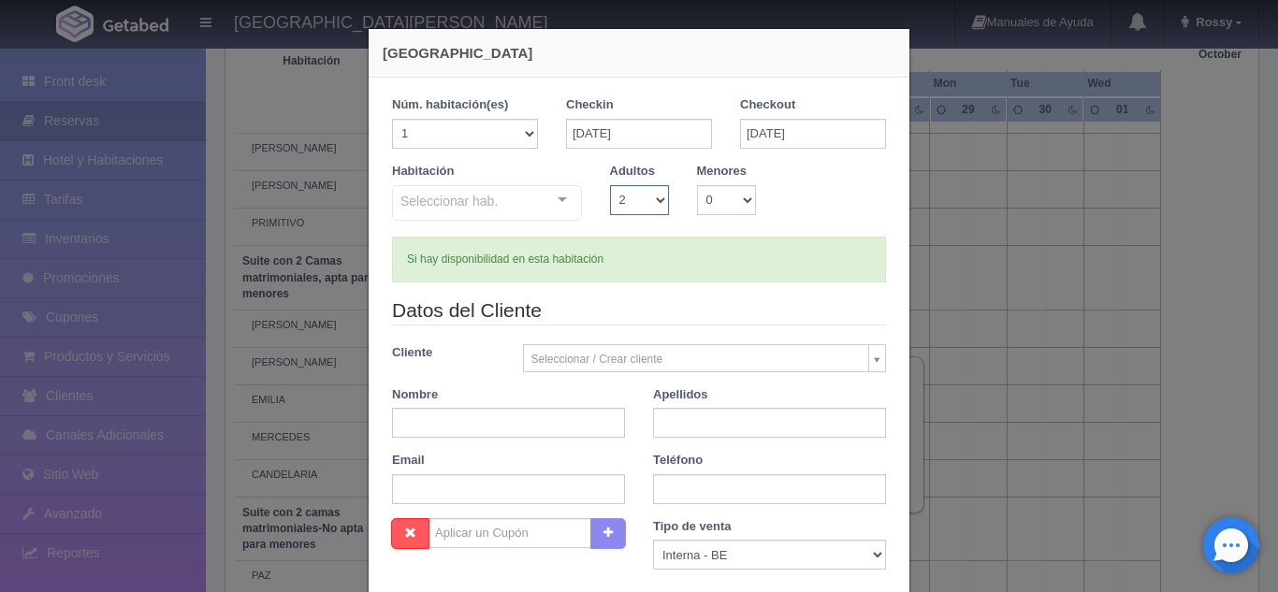
click at [610, 185] on select "1 2 3 4 5 6 7 8 9 10" at bounding box center [639, 200] width 59 height 30
checkbox input "false"
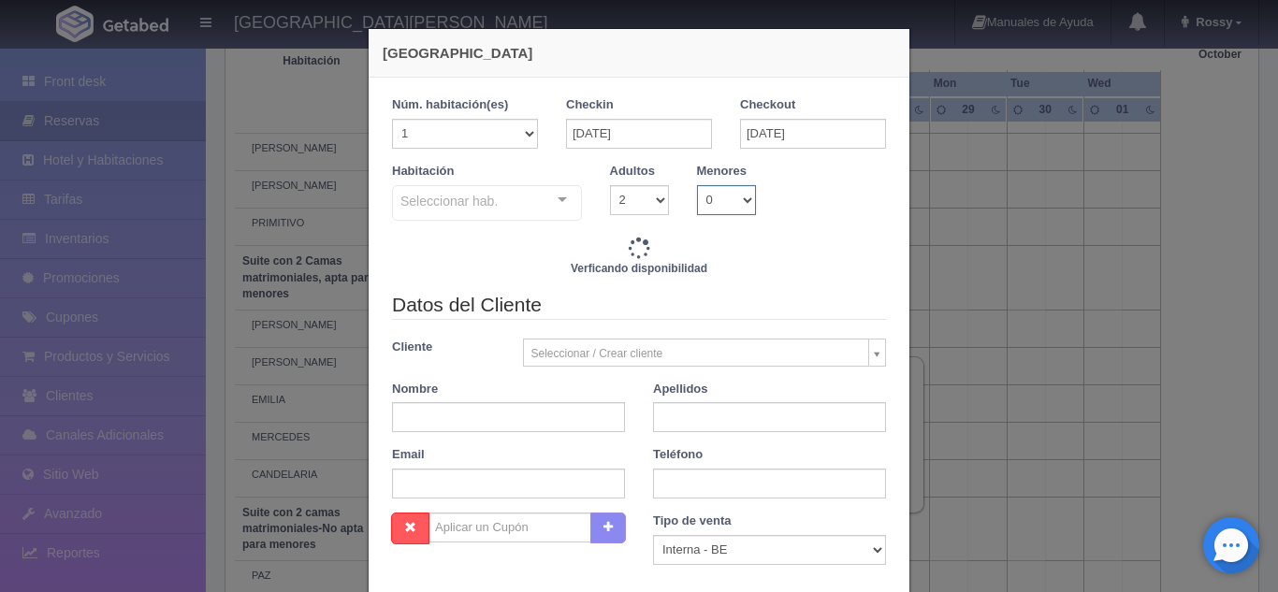
click at [725, 195] on select "0 1 2 3 4 5 6 7 8 9 10" at bounding box center [726, 200] width 59 height 30
type input "3808.00"
checkbox input "false"
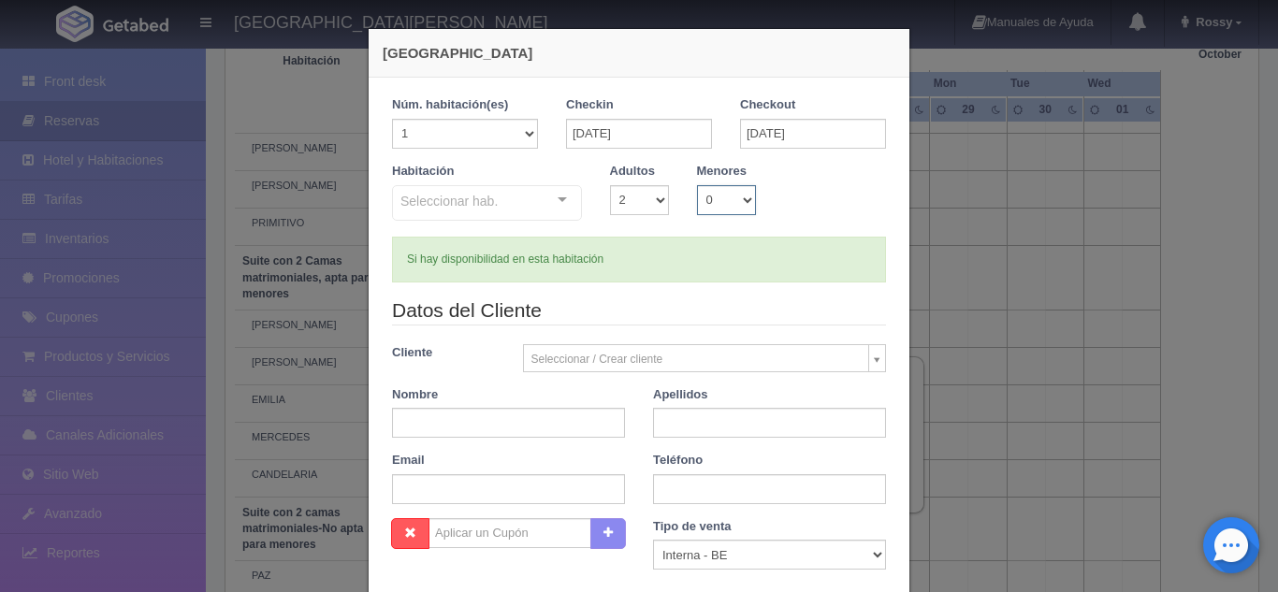
select select "1"
click at [697, 185] on select "0 1 2 3 4 5 6 7 8 9 10" at bounding box center [726, 200] width 59 height 30
checkbox input "false"
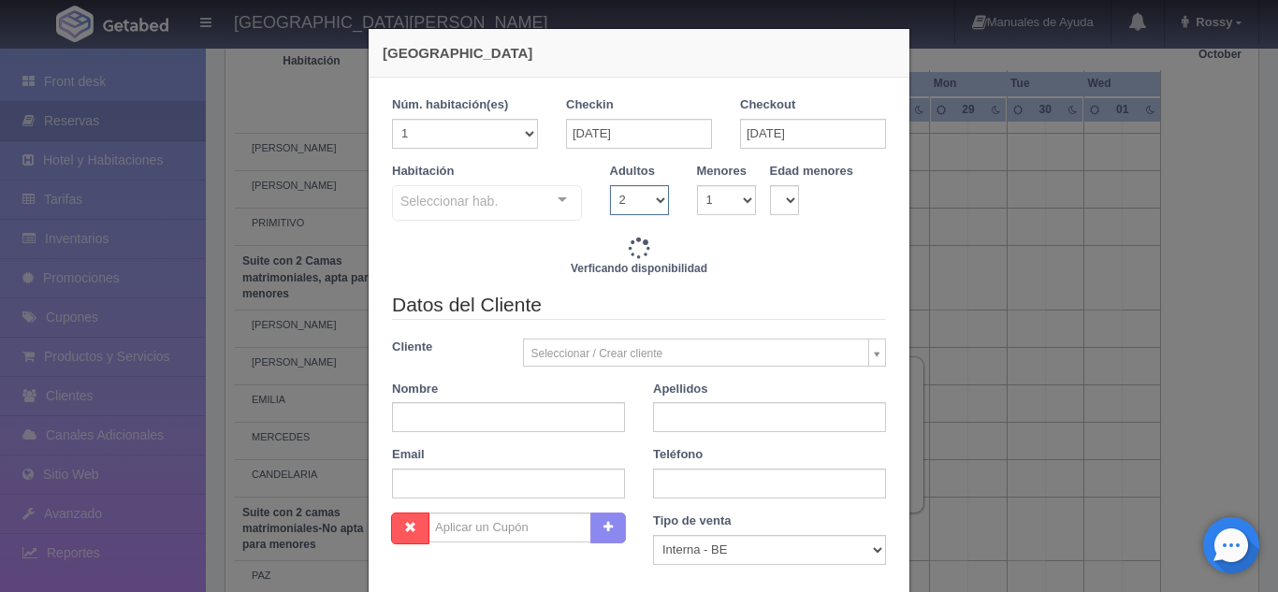
click at [657, 200] on select "1 2 3 4 5 6 7 8 9 10" at bounding box center [639, 200] width 59 height 30
type input "3808.00"
checkbox input "false"
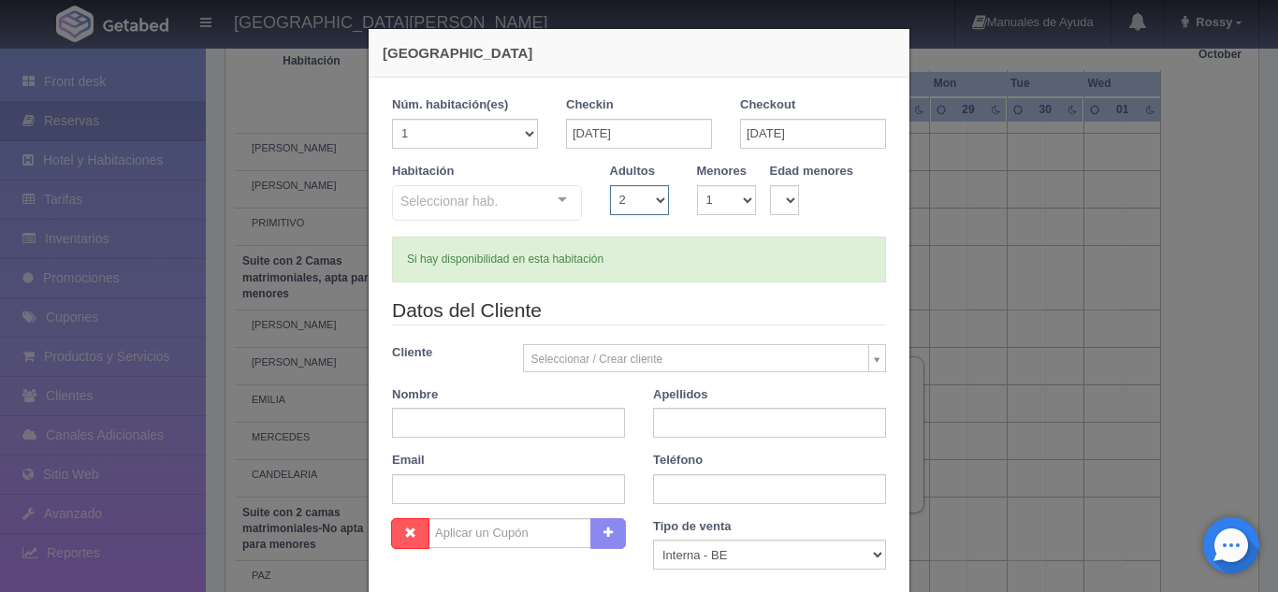
select select "1"
click at [610, 185] on select "1 2 3 4 5 6 7 8 9 10" at bounding box center [639, 200] width 59 height 30
checkbox input "false"
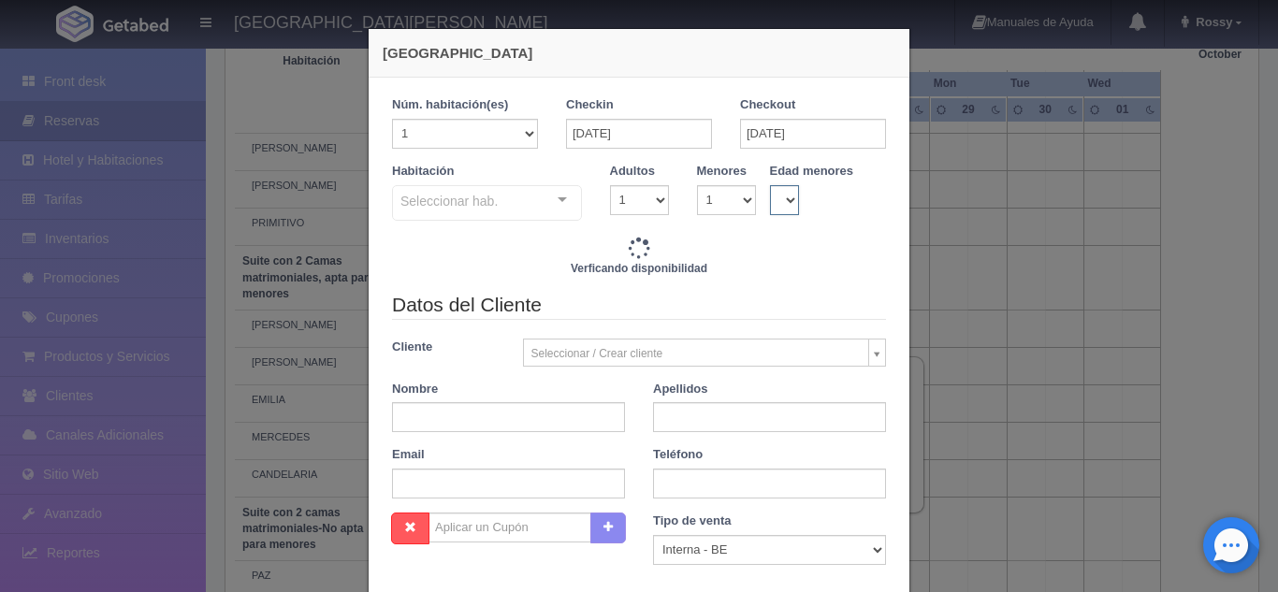
click at [785, 209] on select "0 1 2 3 4 5 6 7 8 9 10 11 12 13 14 15 16 17 18" at bounding box center [785, 200] width 30 height 30
type input "3808.00"
checkbox input "false"
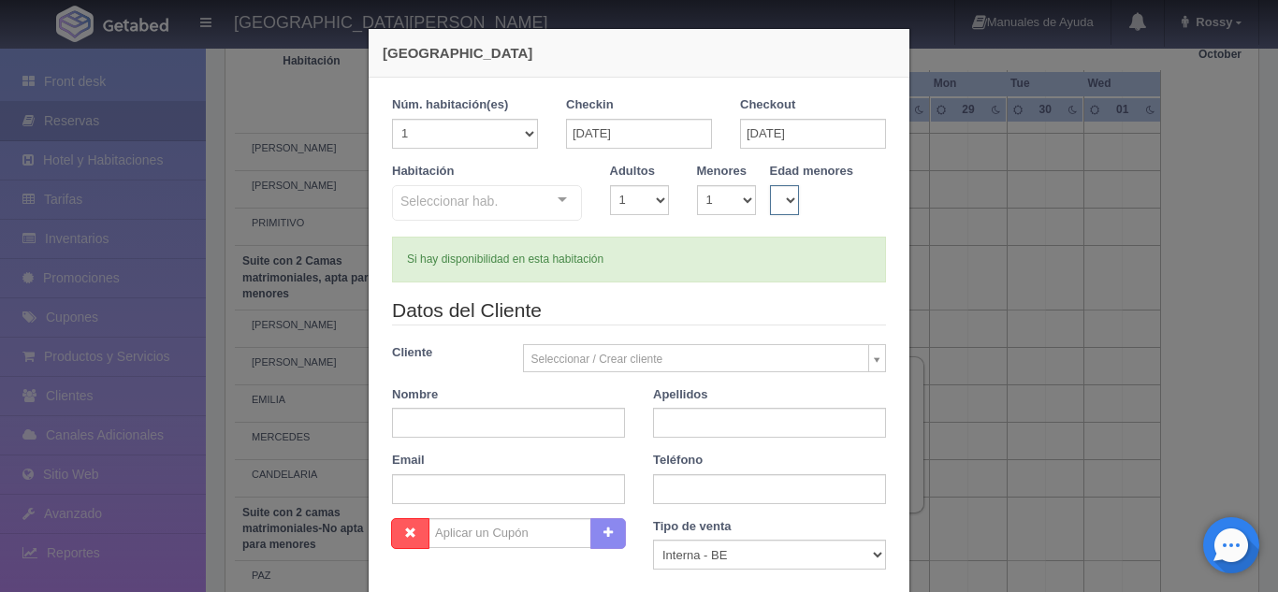
select select "11"
click at [770, 185] on select "0 1 2 3 4 5 6 7 8 9 10 11 12 13 14 15 16 17 18" at bounding box center [785, 200] width 30 height 30
checkbox input "false"
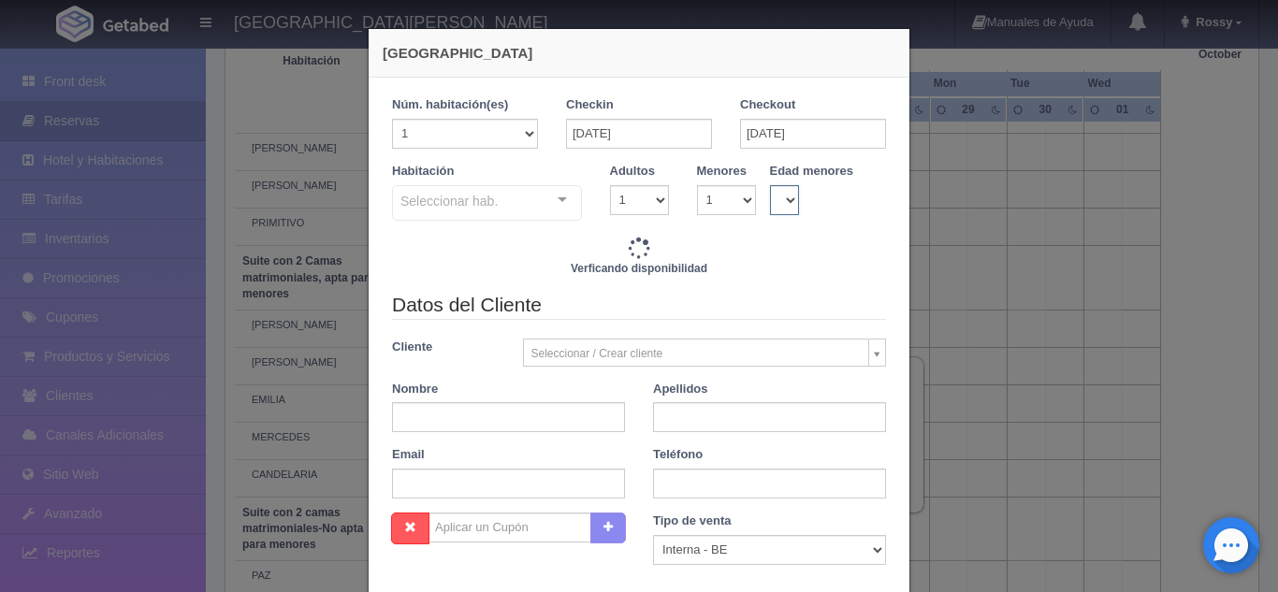
type input "3808.00"
checkbox input "false"
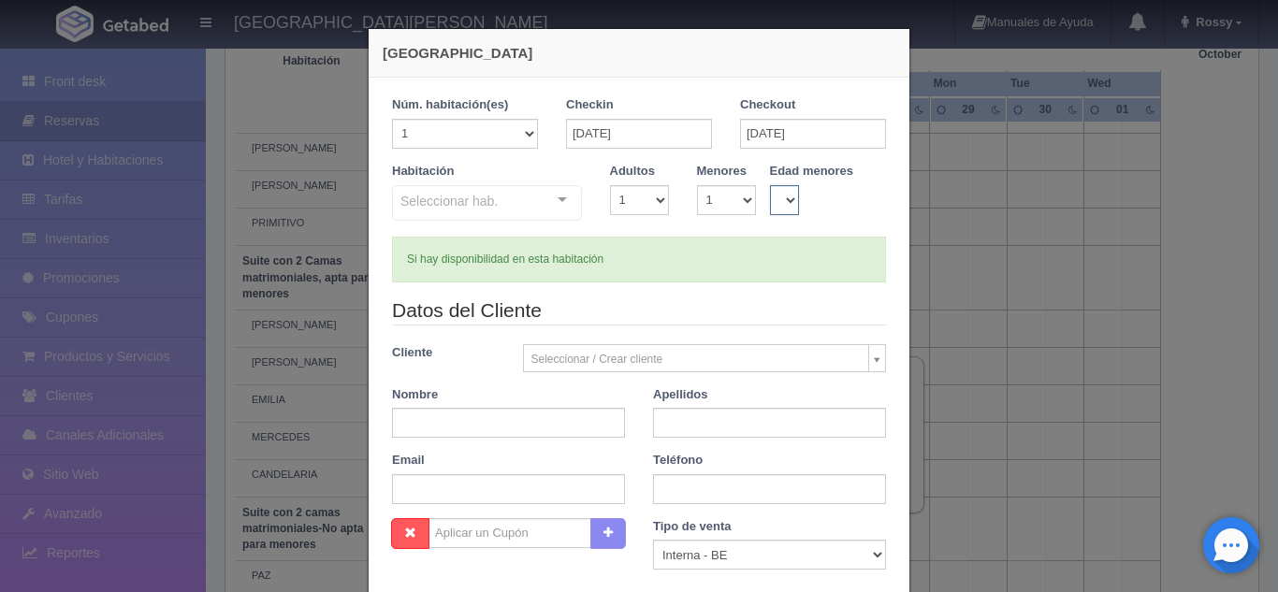
click at [791, 198] on select "0 1 2 3 4 5 6 7 8 9 10 11 12 13 14 15 16 17 18" at bounding box center [785, 200] width 30 height 30
click at [824, 196] on div "Edad menores 0 1 2 3 4 5 6 7 8 9 10 11 12 13 14 15 16 17 18 0 1 2 3 4 5 6 7 8 9…" at bounding box center [835, 189] width 131 height 52
click at [659, 191] on select "1 2 3 4 5 6 7 8 9 10" at bounding box center [639, 200] width 59 height 30
select select "3"
click at [610, 185] on select "1 2 3 4 5 6 7 8 9 10" at bounding box center [639, 200] width 59 height 30
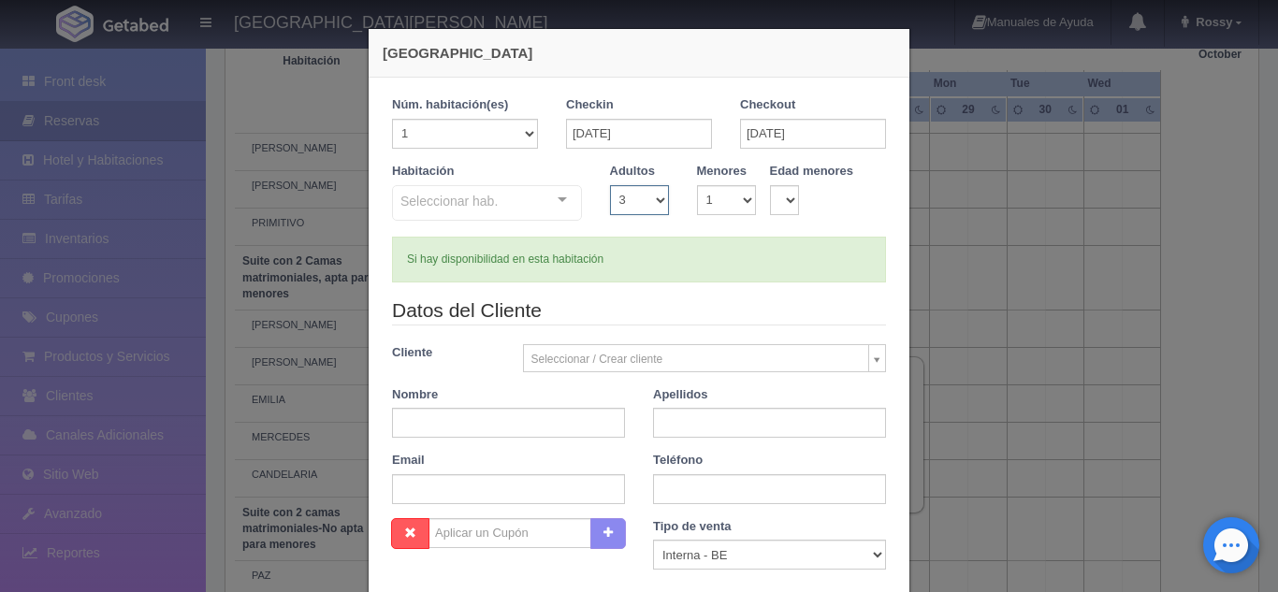
checkbox input "false"
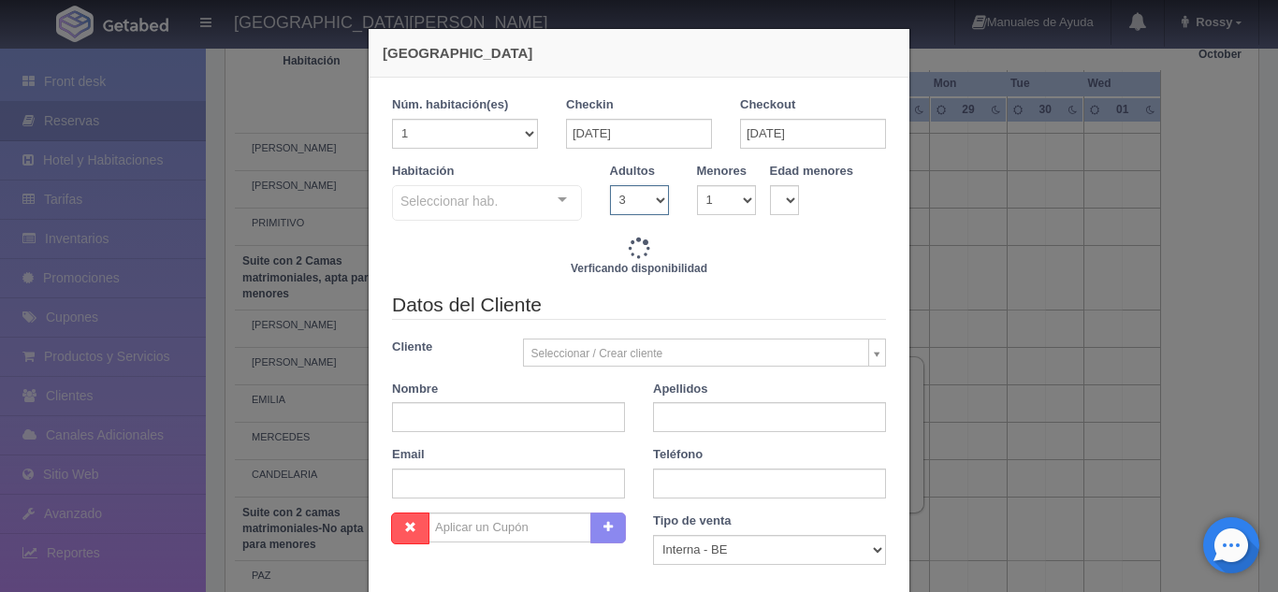
type input "4968.00"
checkbox input "false"
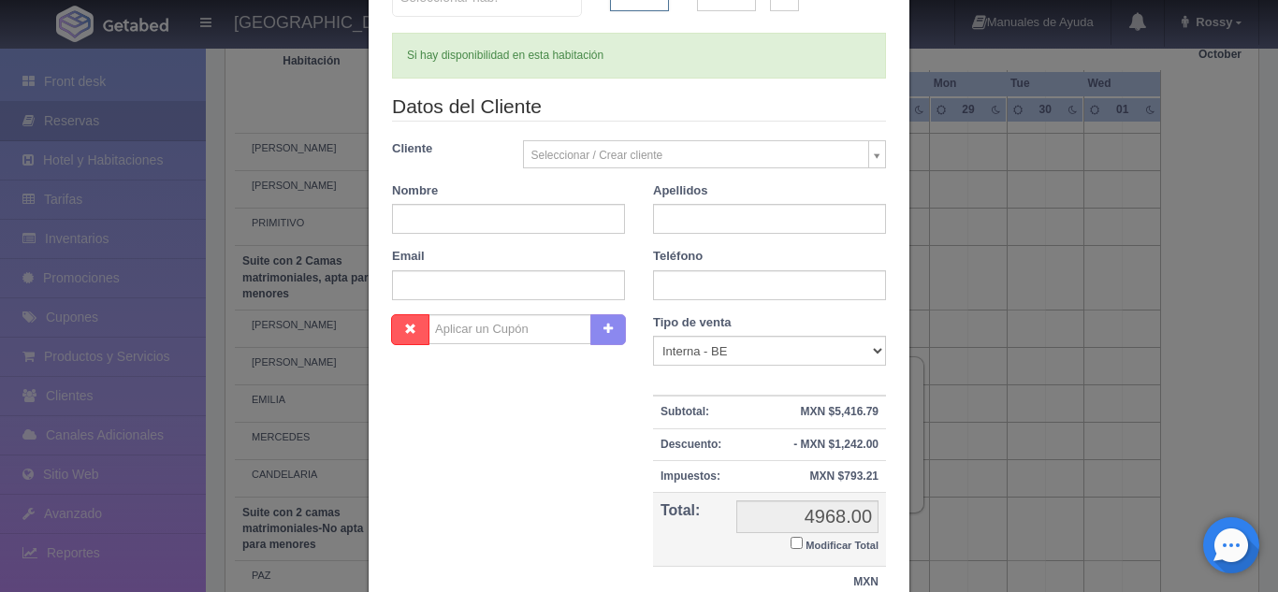
scroll to position [203, 0]
click at [576, 225] on input "text" at bounding box center [508, 220] width 233 height 30
type input "NANCY"
type input "GALVEZ MUÑOZ"
paste input "nancygalvezm1@gmail.com"
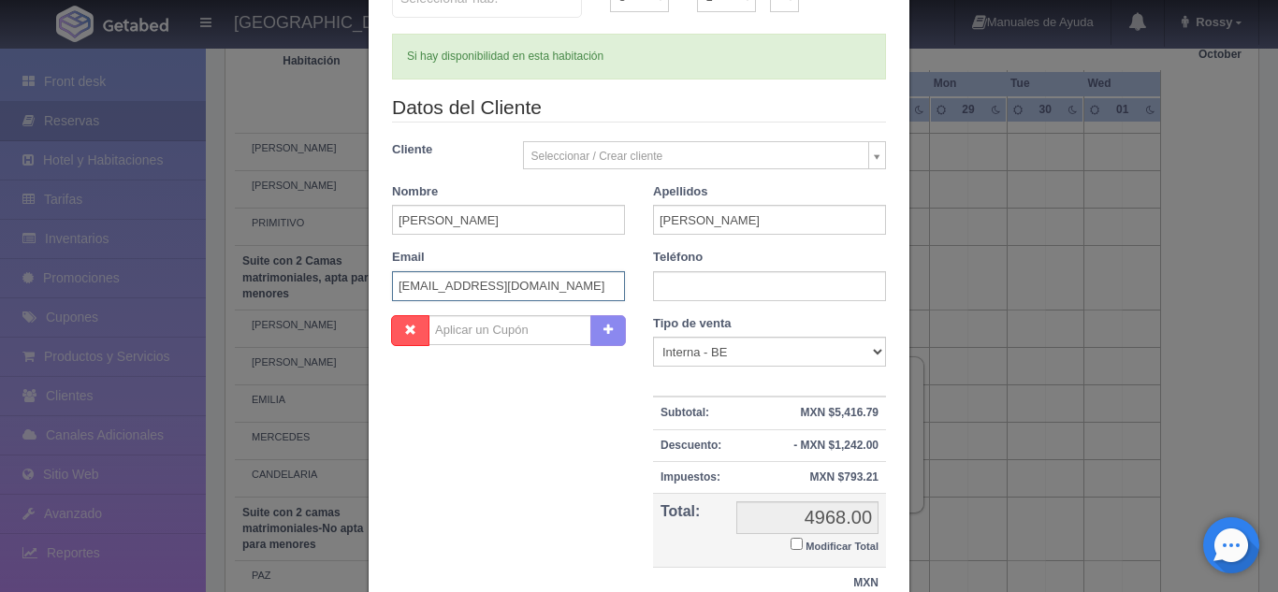
type input "nancygalvezm1@gmail.com"
click at [782, 291] on input "text" at bounding box center [769, 286] width 233 height 30
paste input "3316005363"
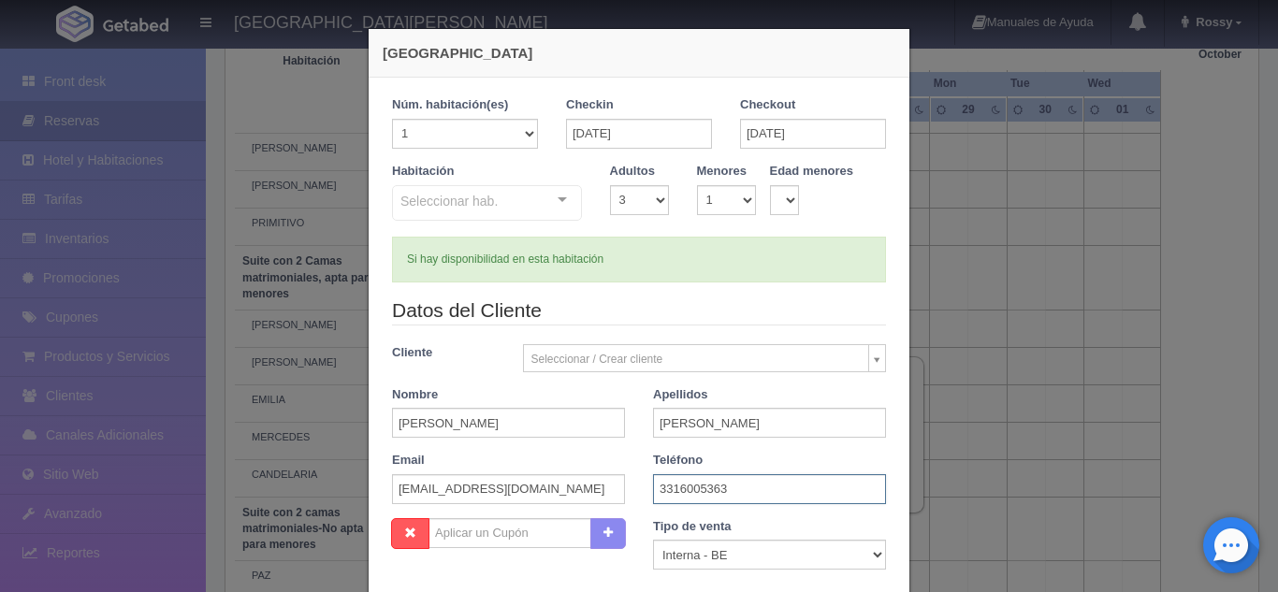
scroll to position [1, 0]
type input "3316005363"
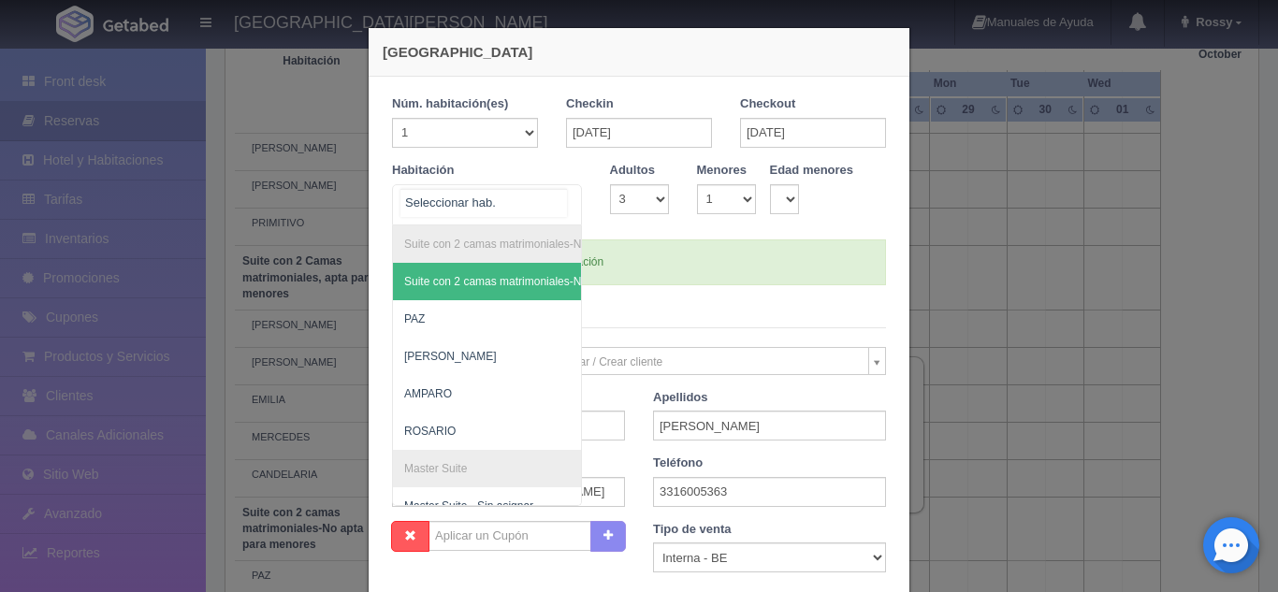
click at [550, 199] on div "Suite con 2 camas matrimoniales-No apta para menores Suite con 2 camas matrimon…" at bounding box center [487, 204] width 190 height 41
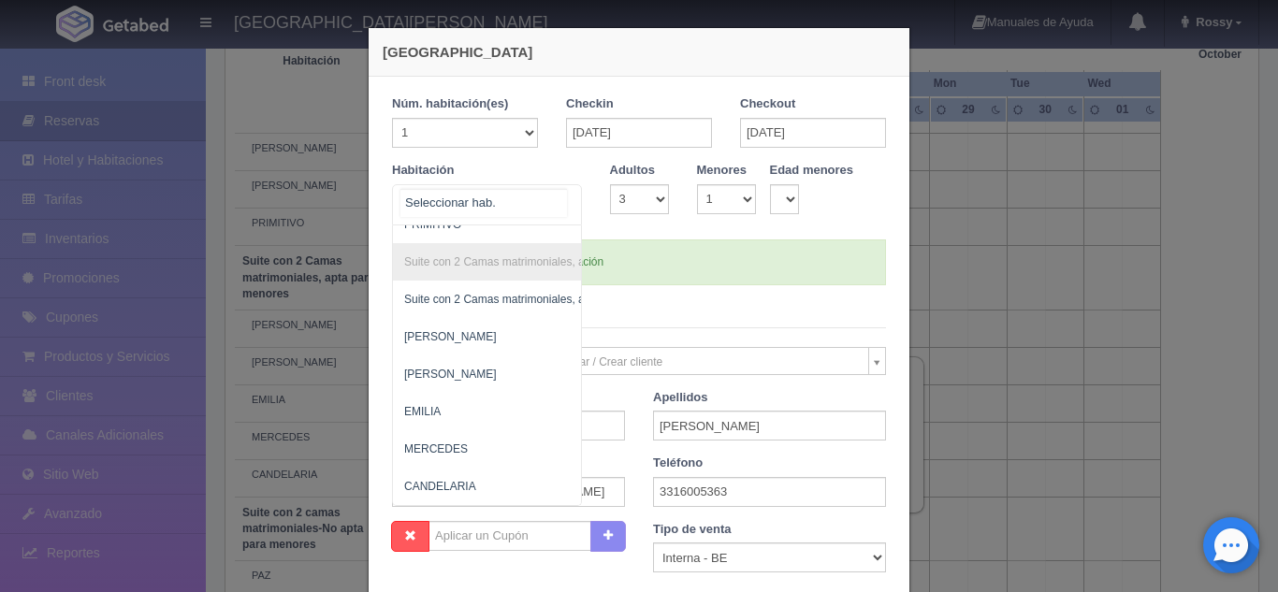
scroll to position [1156, 0]
click at [462, 326] on span "[PERSON_NAME]" at bounding box center [578, 336] width 370 height 37
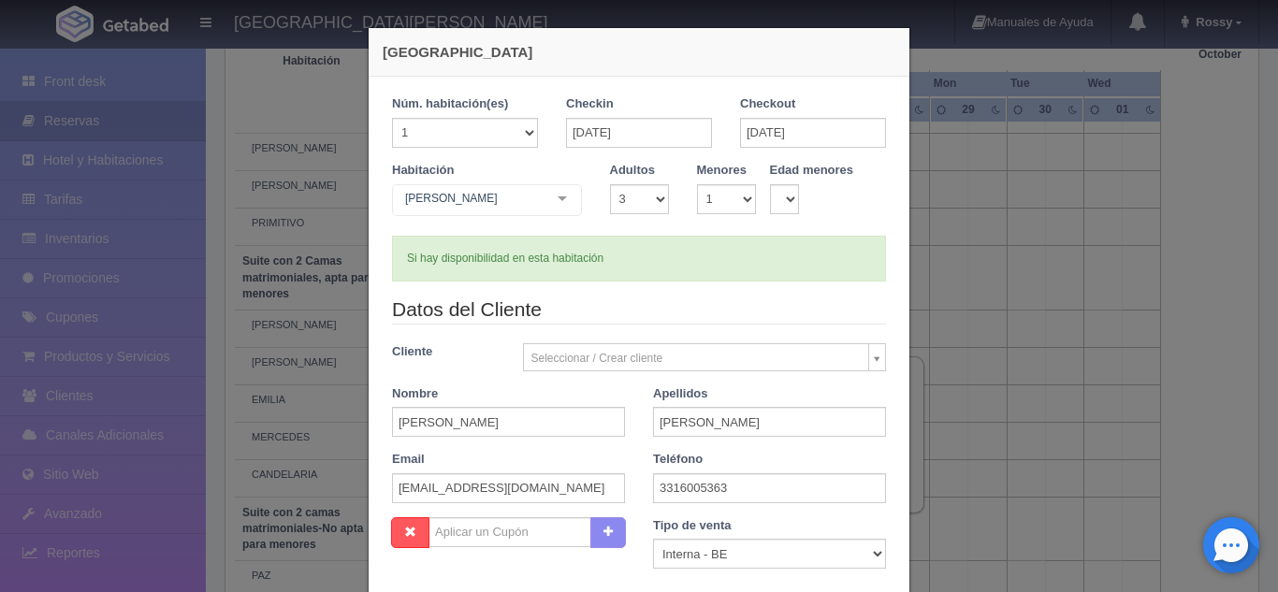
checkbox input "false"
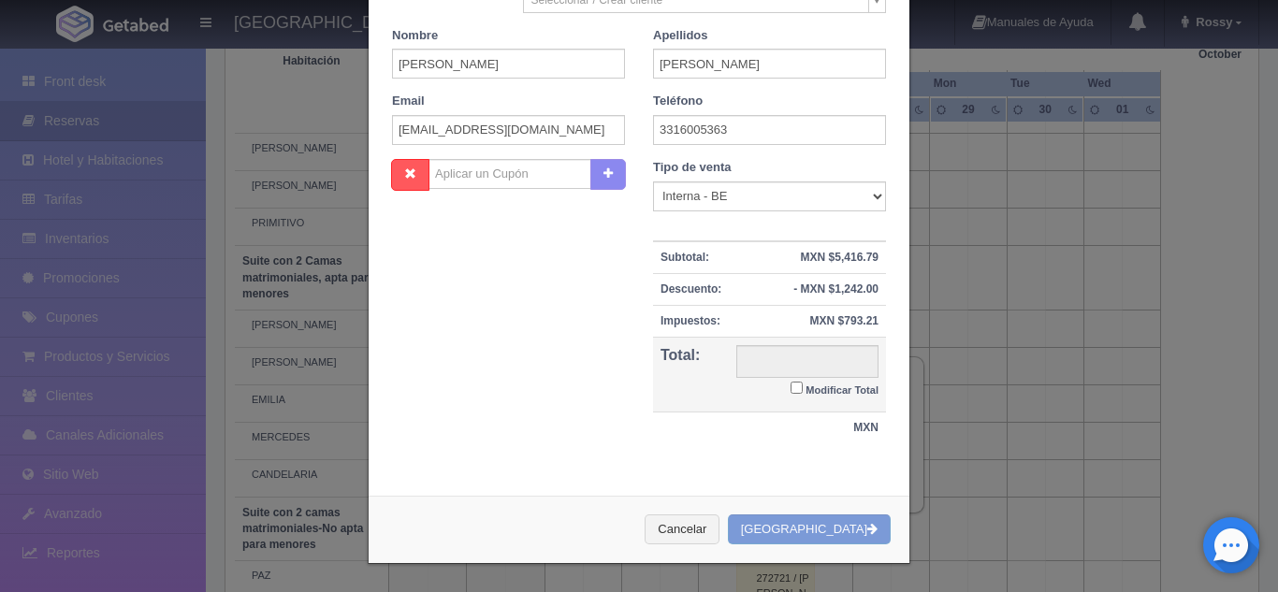
type input "4968.00"
checkbox input "false"
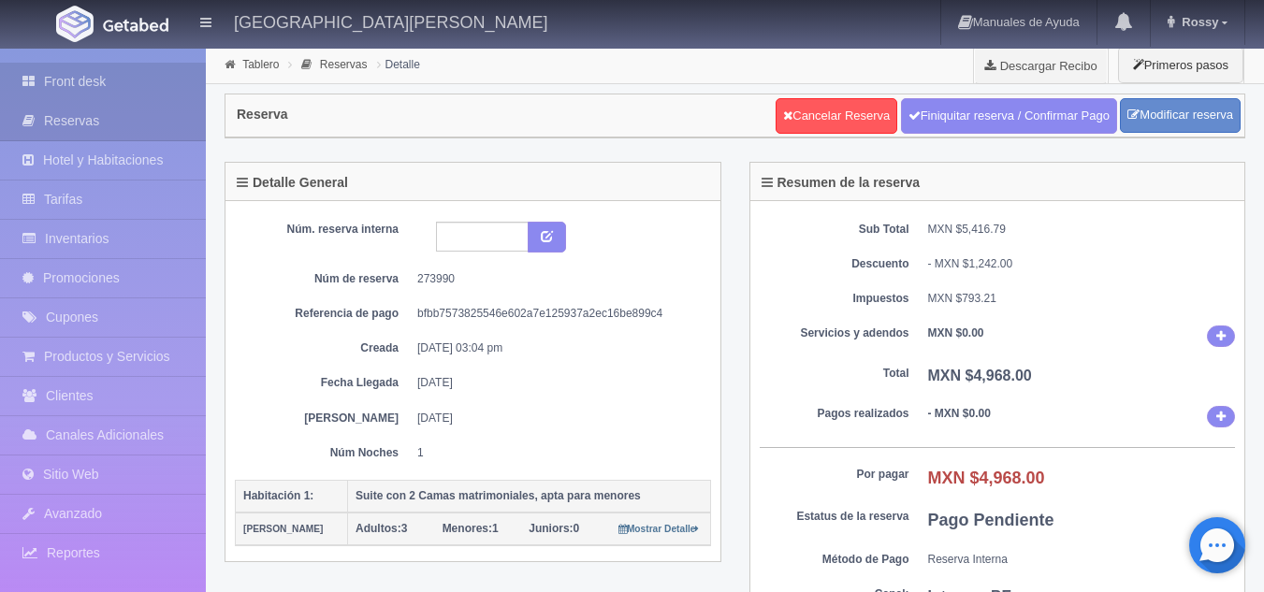
click at [179, 89] on link "Front desk" at bounding box center [103, 82] width 206 height 38
